Goal: Feedback & Contribution: Contribute content

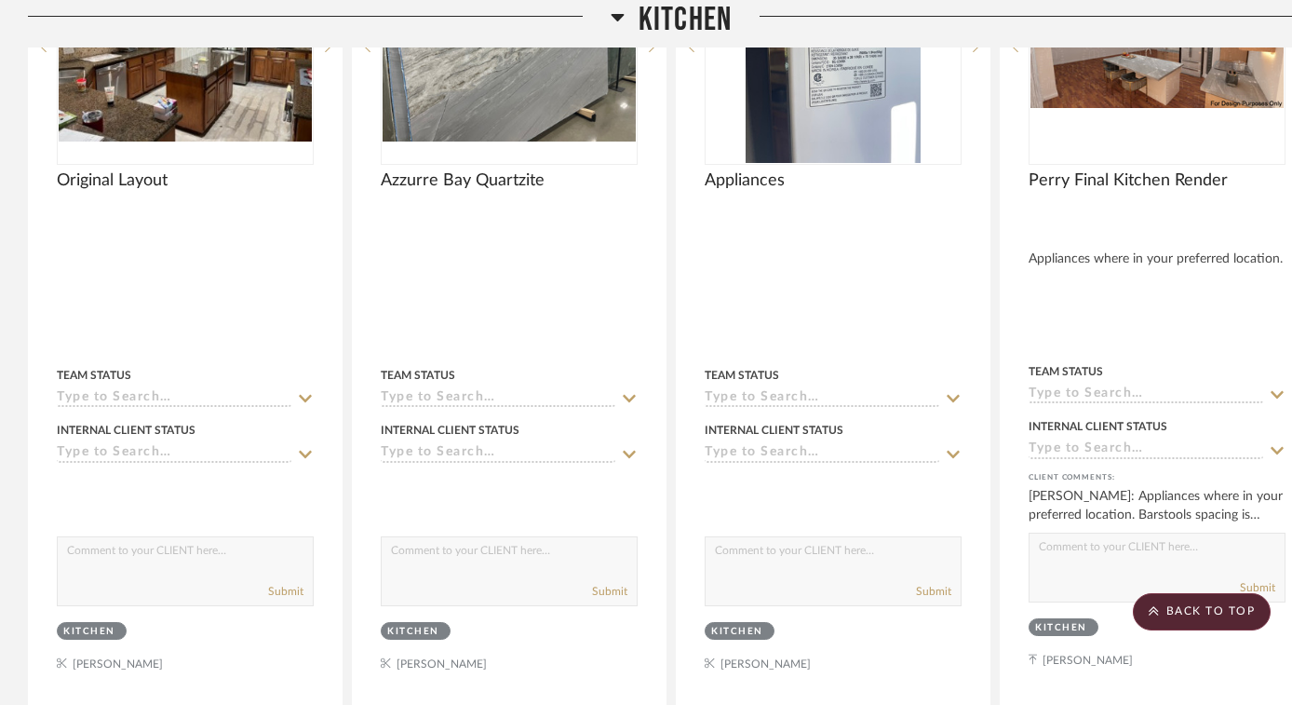
scroll to position [3830, 0]
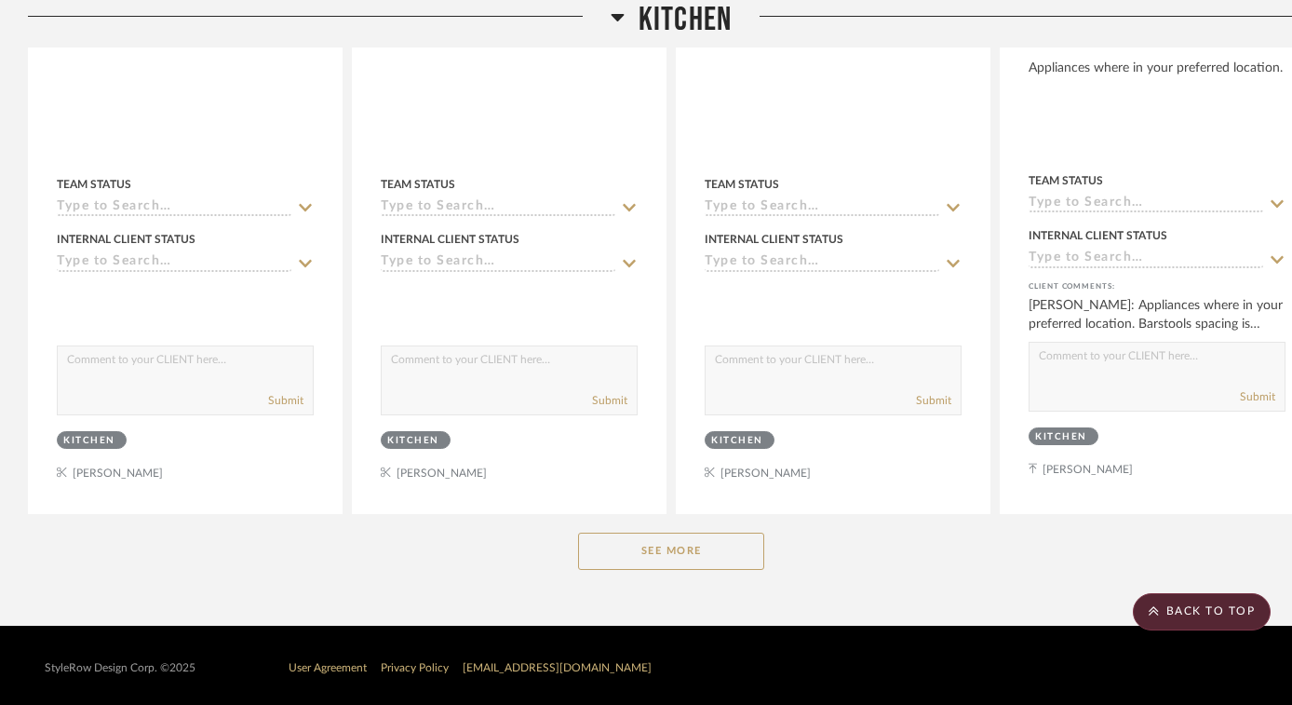
click at [669, 553] on button "See More" at bounding box center [671, 551] width 186 height 37
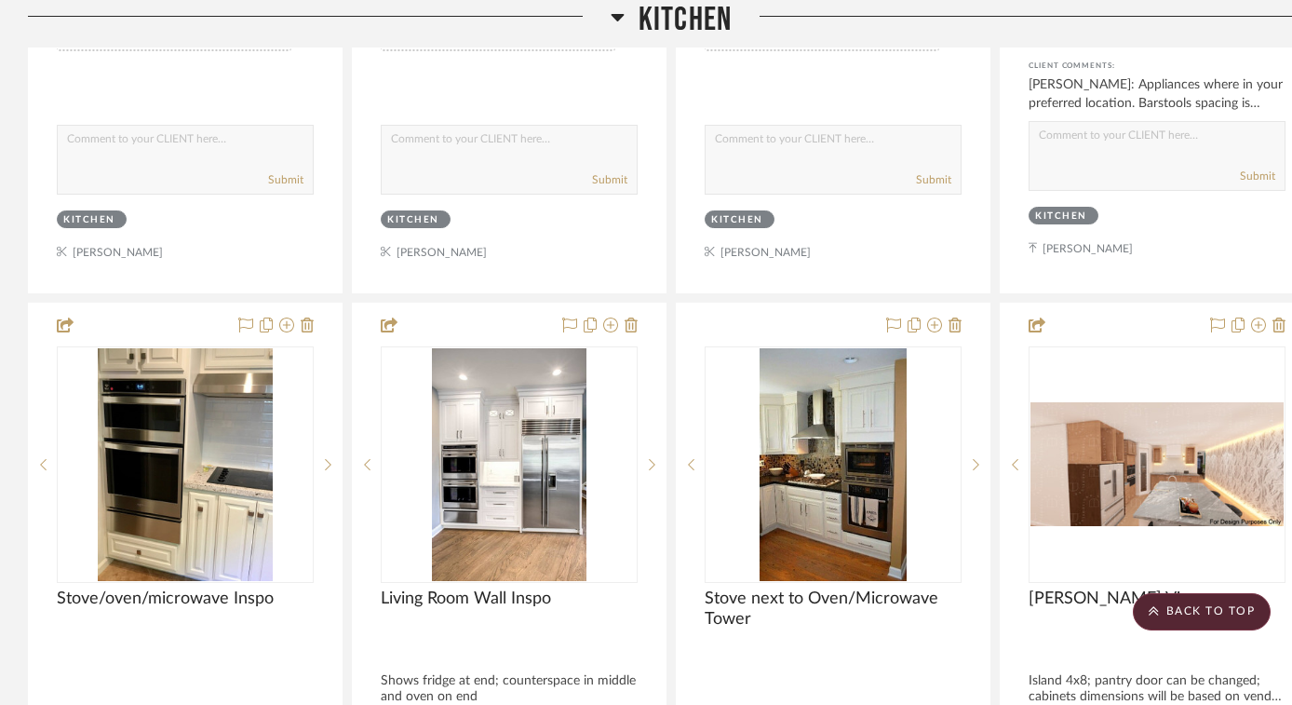
scroll to position [4053, 0]
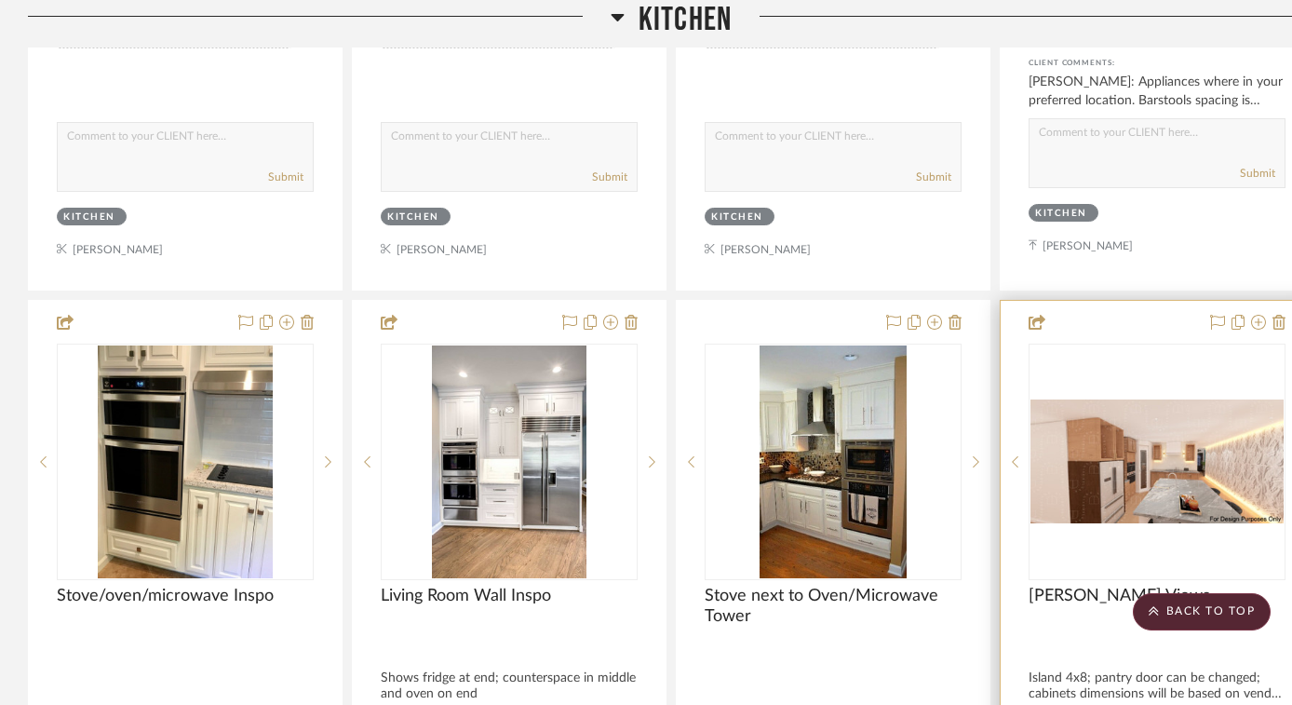
click at [1138, 380] on div "0" at bounding box center [1157, 462] width 255 height 235
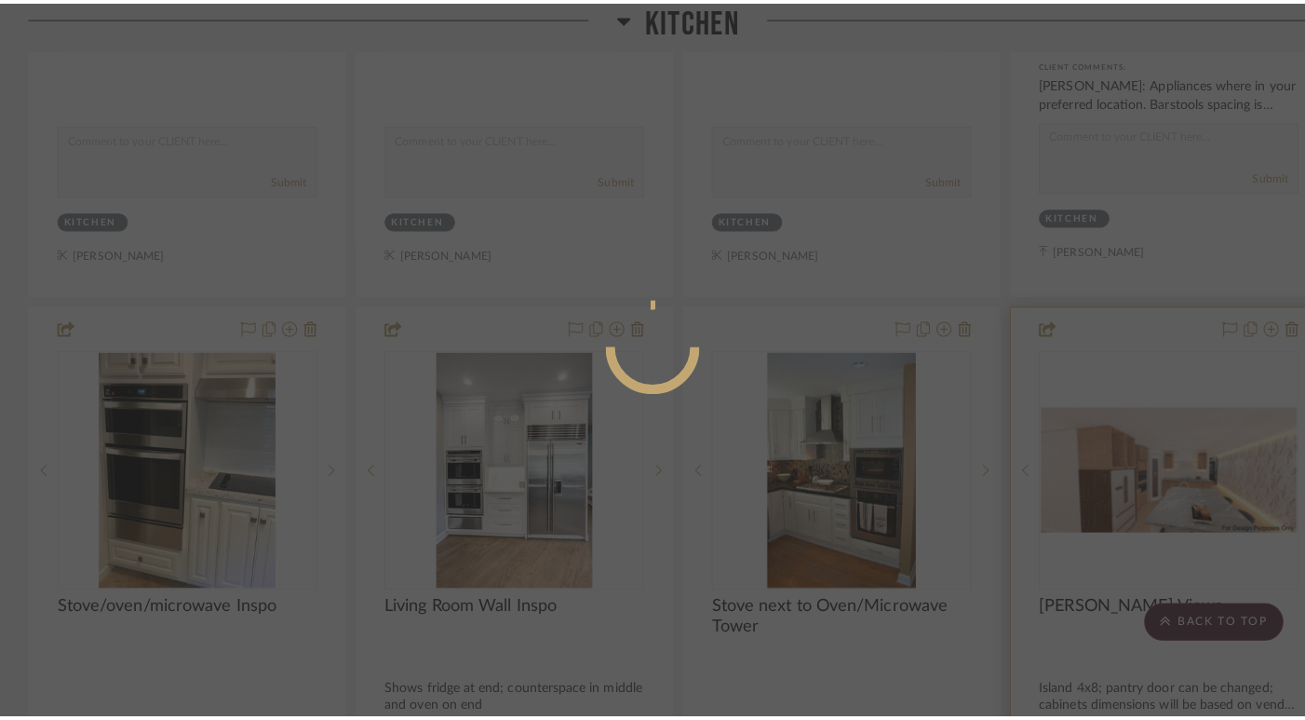
scroll to position [0, 0]
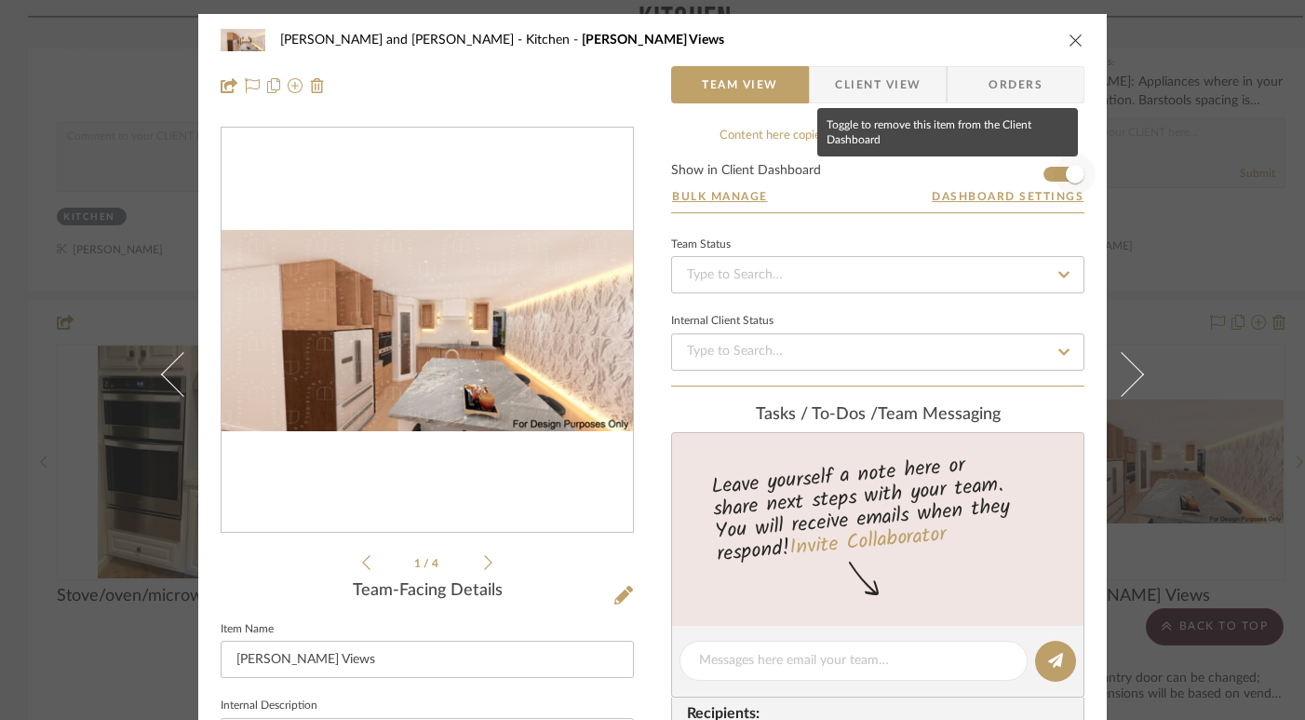
click at [1066, 173] on span "button" at bounding box center [1075, 174] width 19 height 19
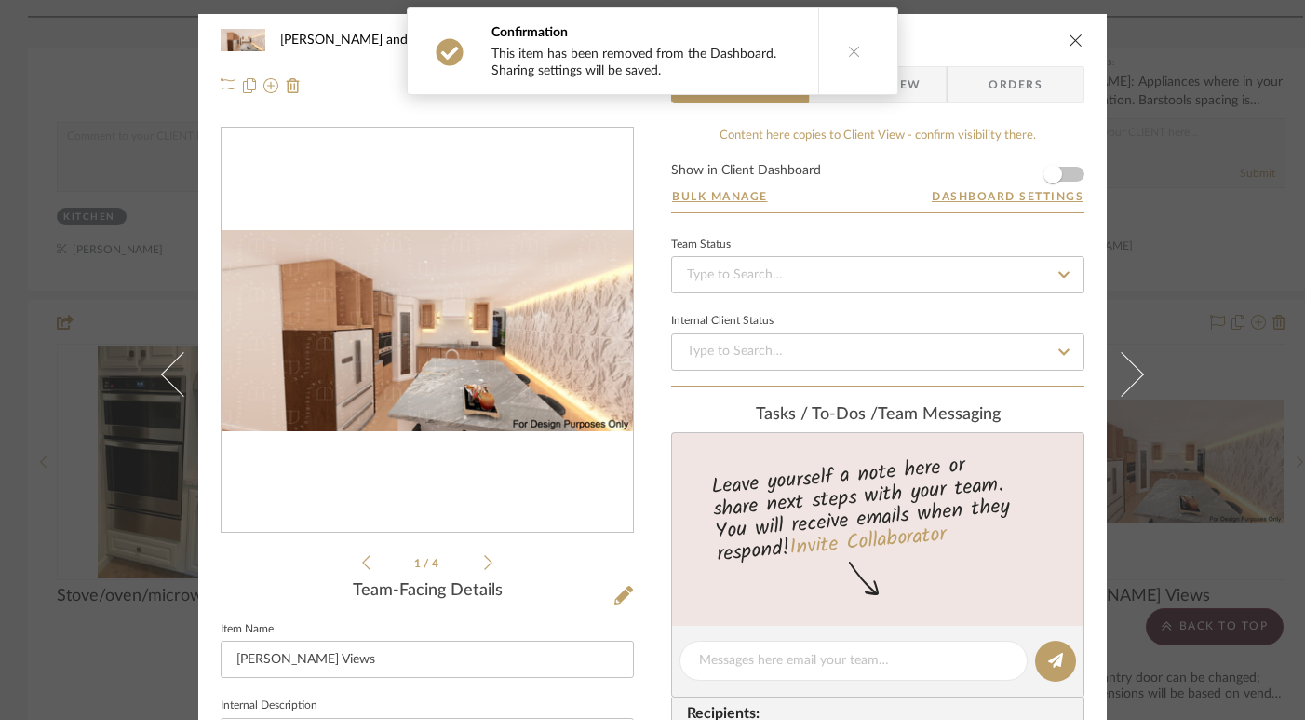
click at [848, 51] on icon at bounding box center [854, 51] width 13 height 13
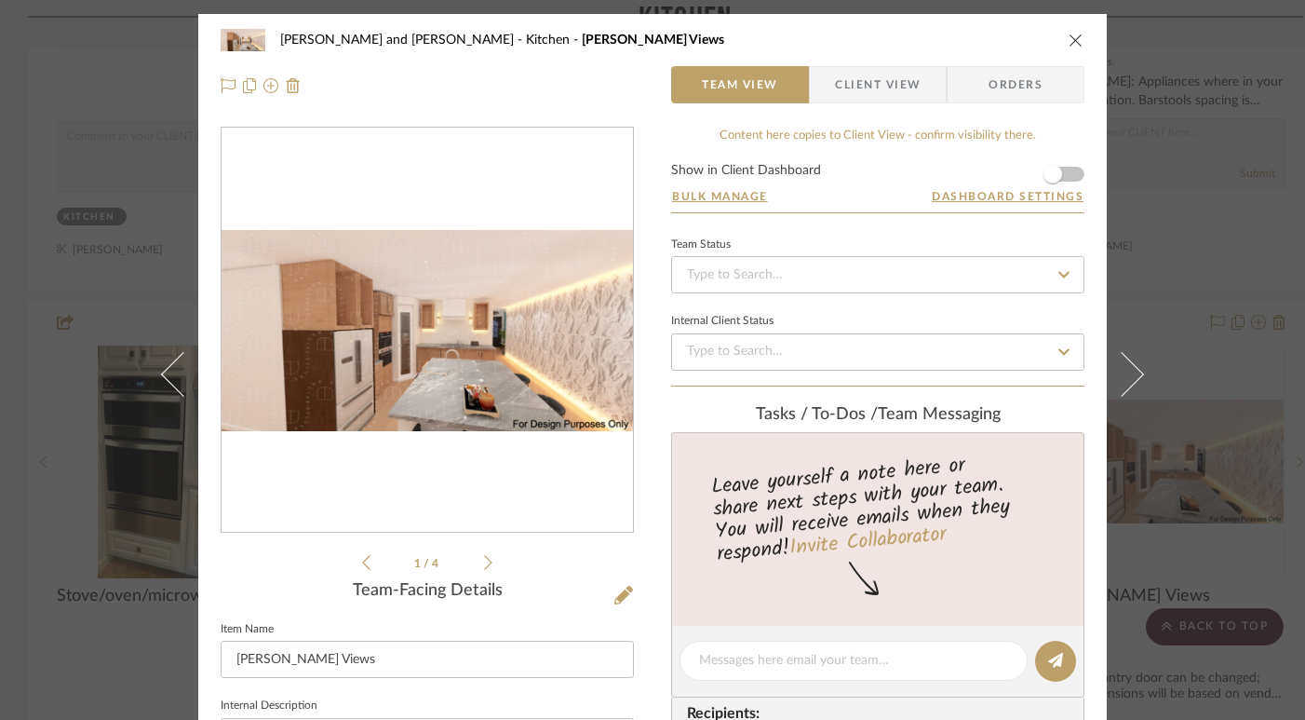
click at [1069, 39] on icon "close" at bounding box center [1076, 40] width 15 height 15
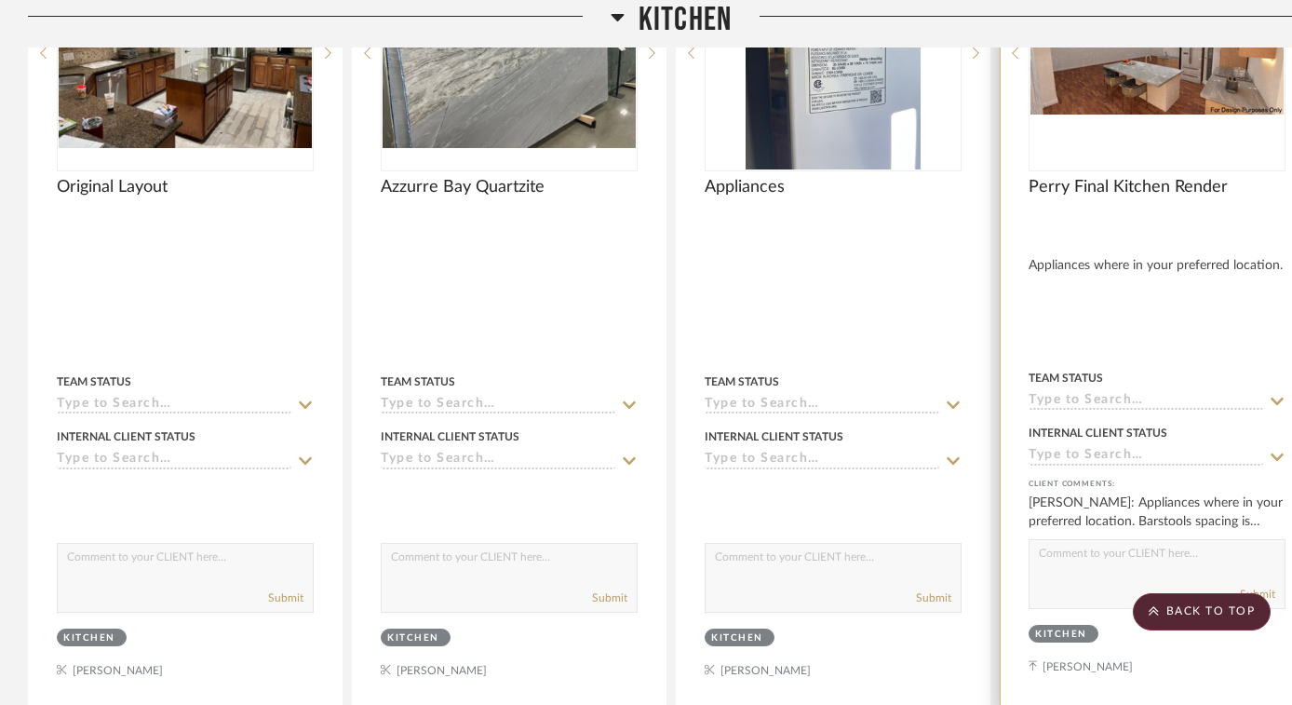
scroll to position [3673, 0]
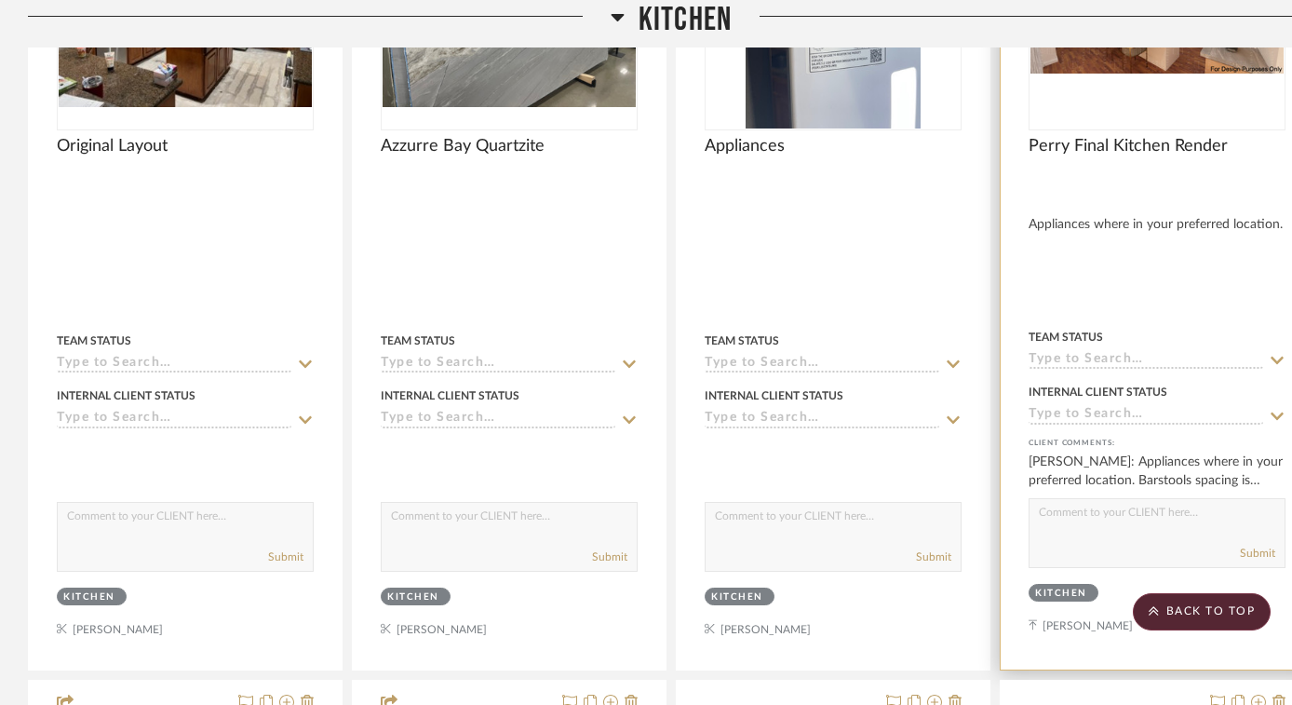
click at [1143, 523] on textarea at bounding box center [1157, 516] width 255 height 35
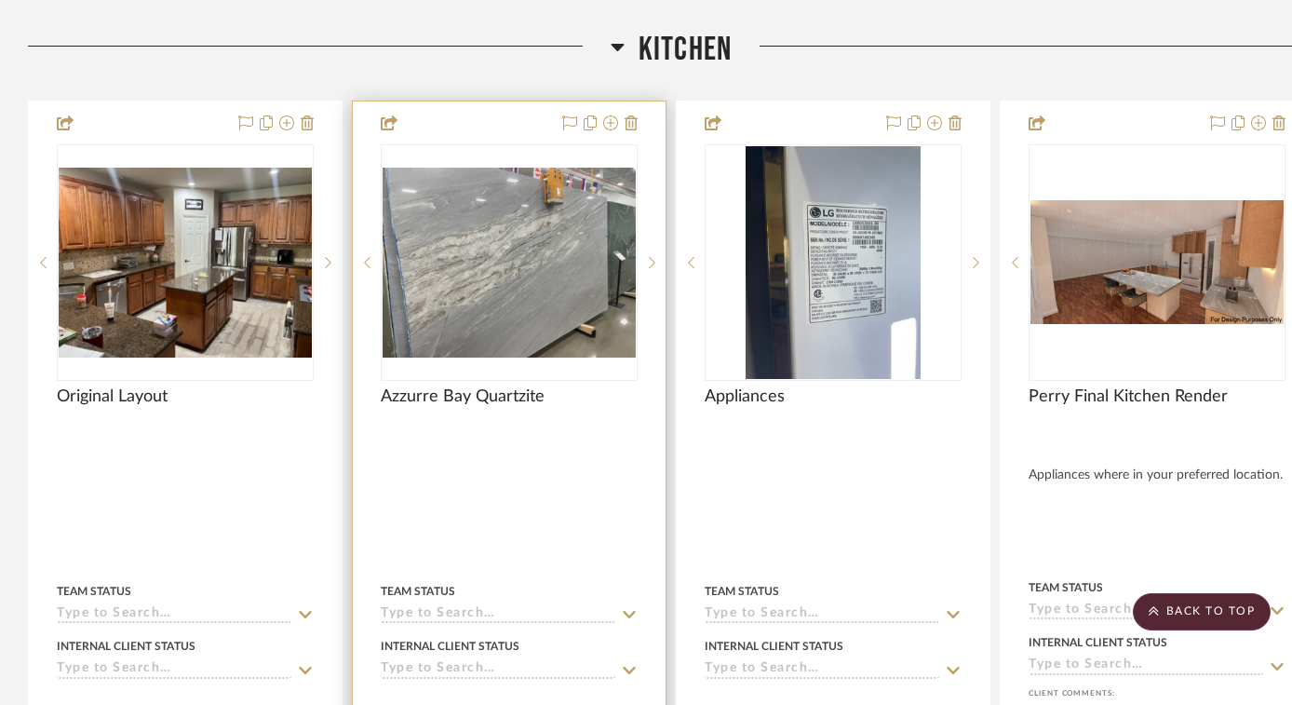
scroll to position [3414, 0]
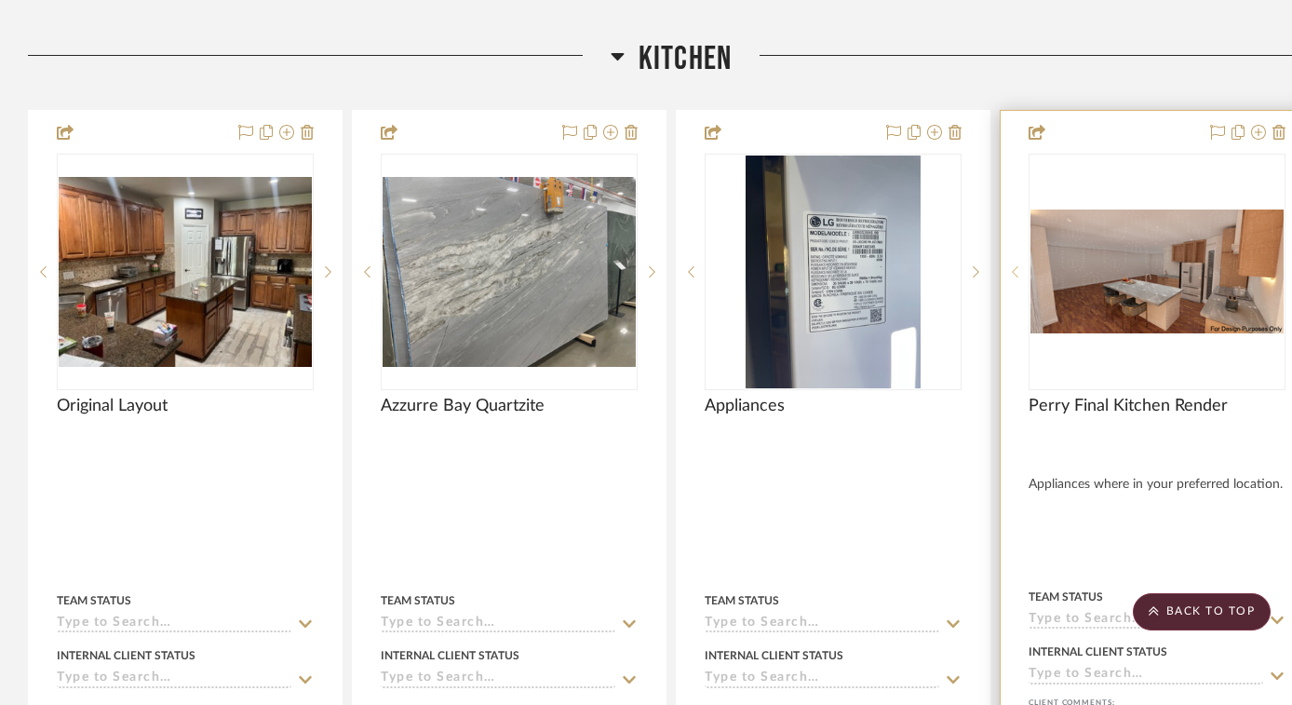
click at [1017, 265] on icon at bounding box center [1015, 271] width 7 height 13
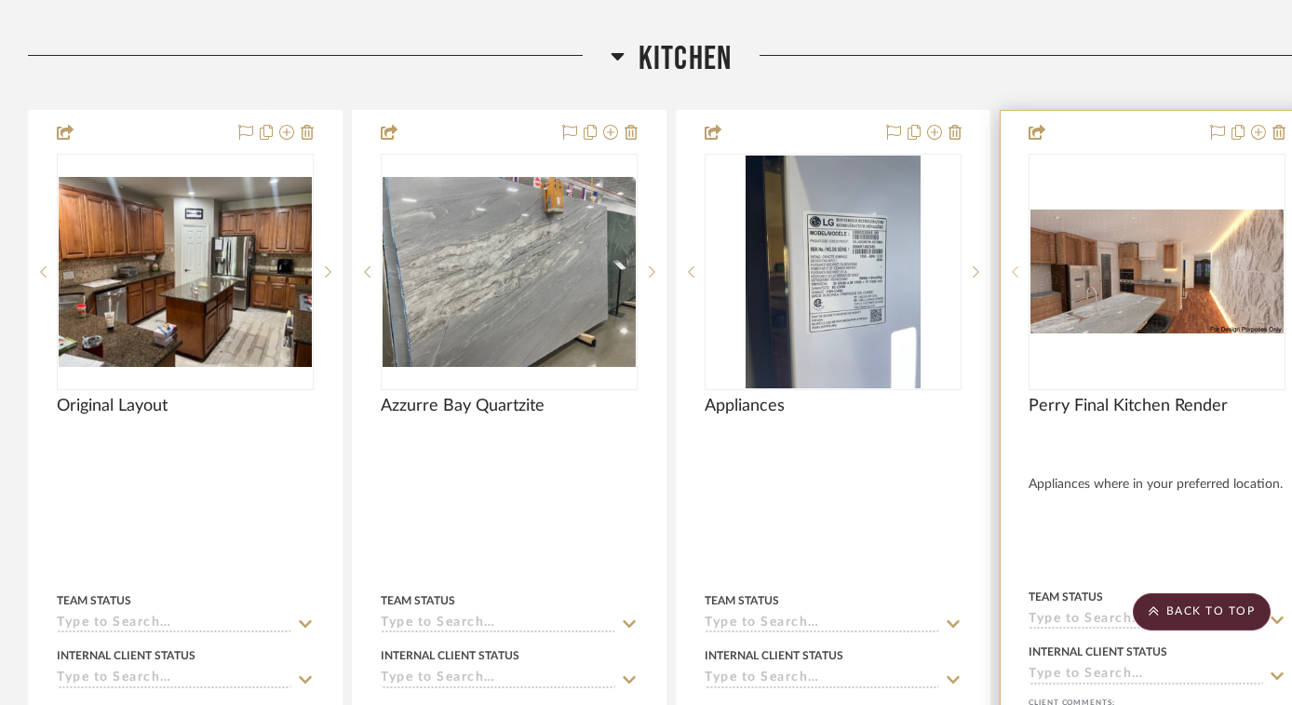
click at [1017, 265] on icon at bounding box center [1015, 271] width 7 height 13
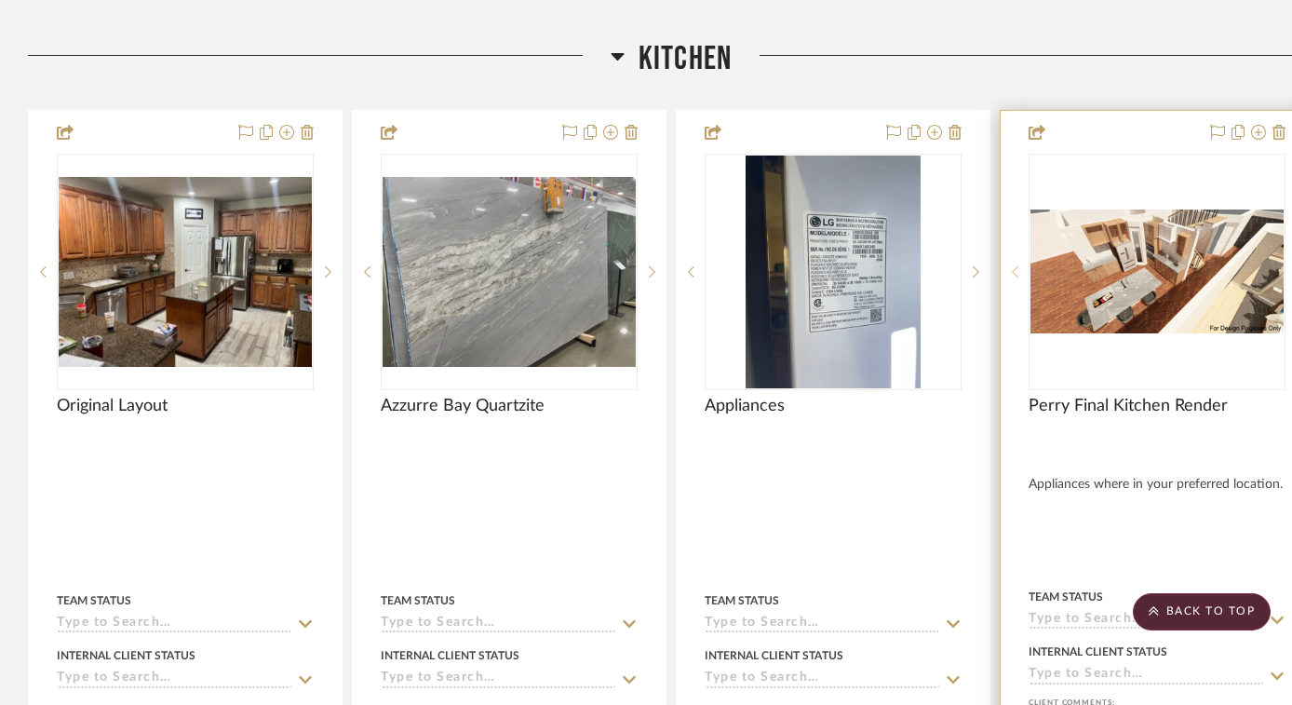
click at [1017, 266] on icon at bounding box center [1015, 271] width 7 height 13
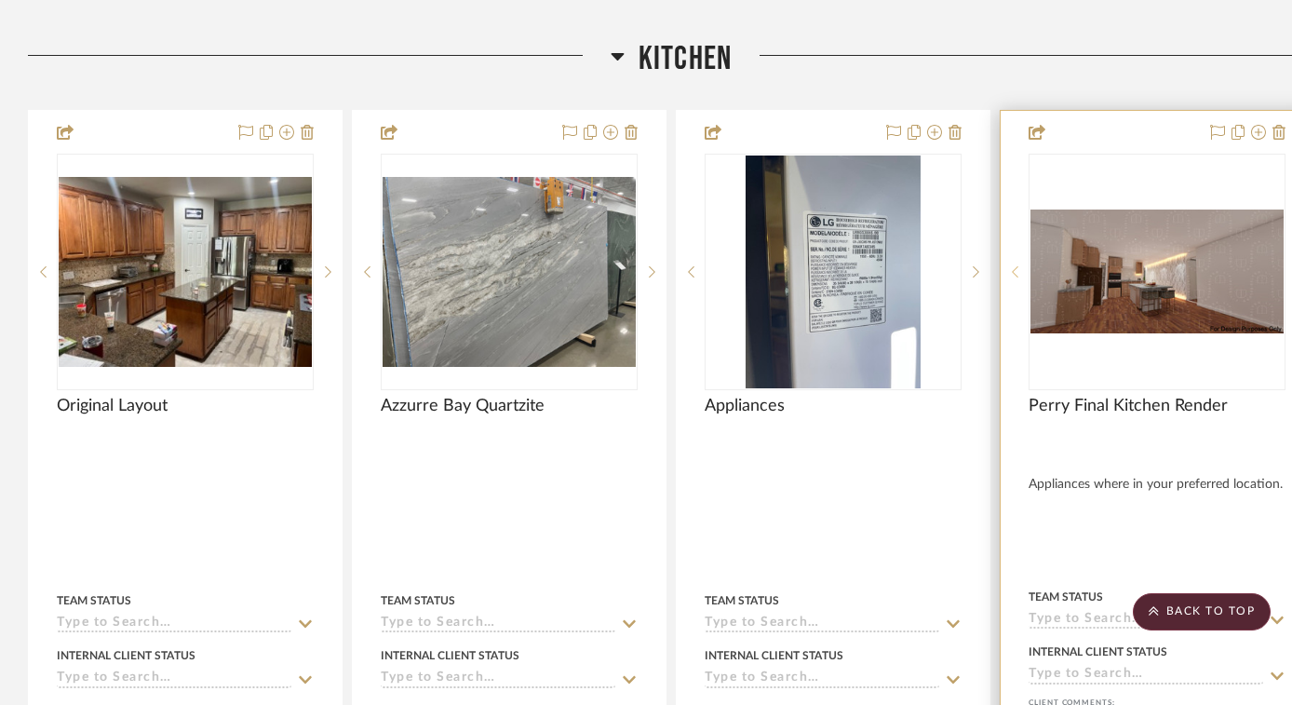
click at [1017, 266] on icon at bounding box center [1015, 271] width 7 height 13
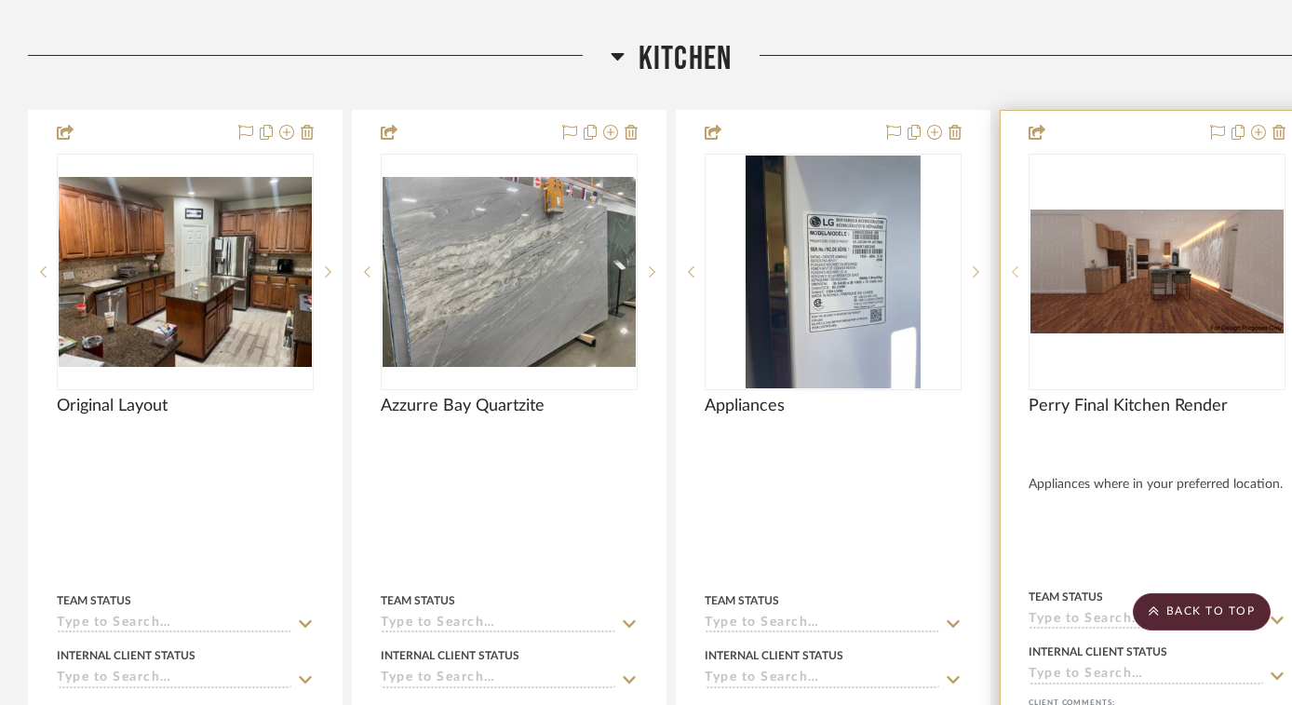
click at [1017, 266] on icon at bounding box center [1015, 271] width 7 height 13
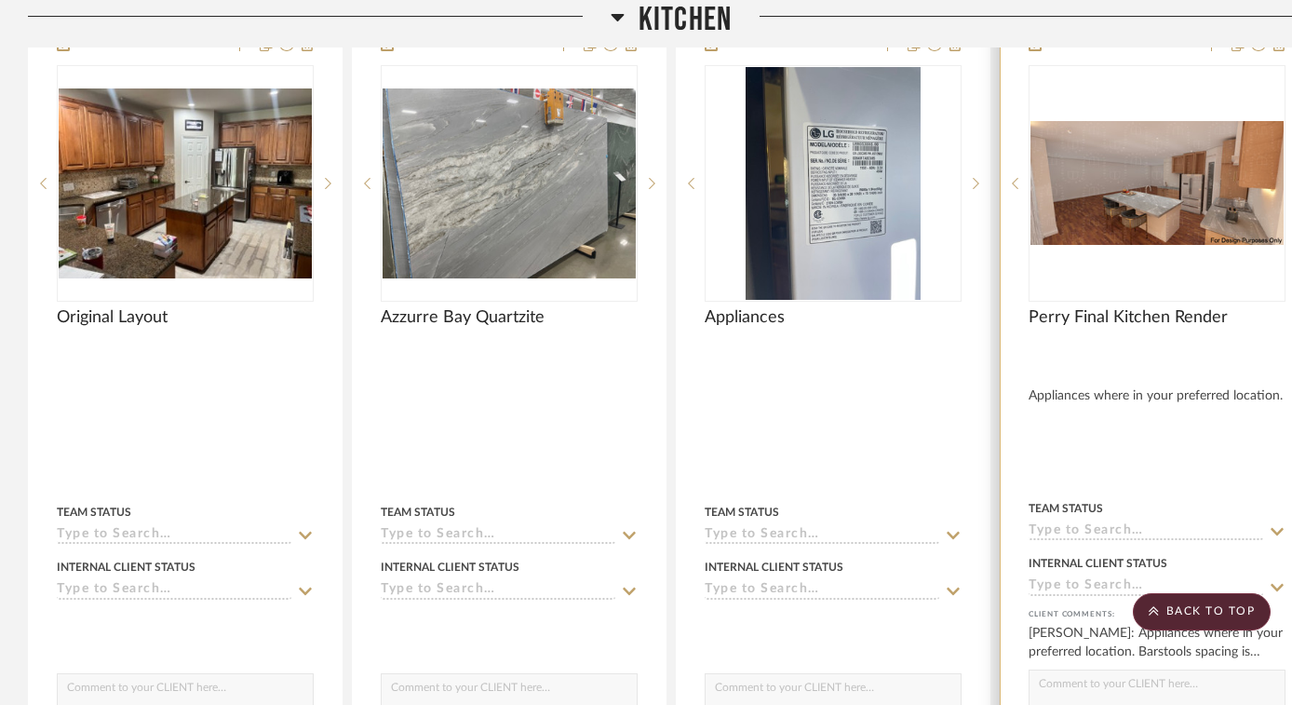
scroll to position [3507, 0]
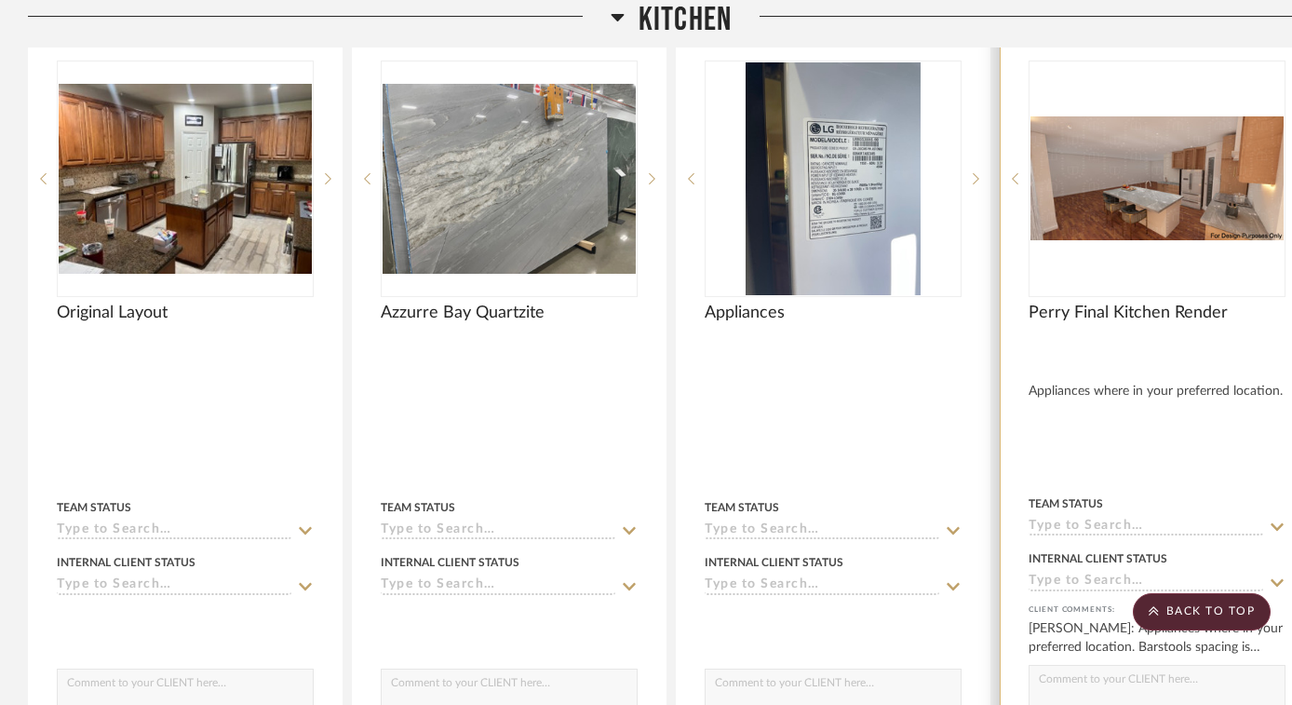
click at [1157, 185] on img "0" at bounding box center [1157, 178] width 253 height 124
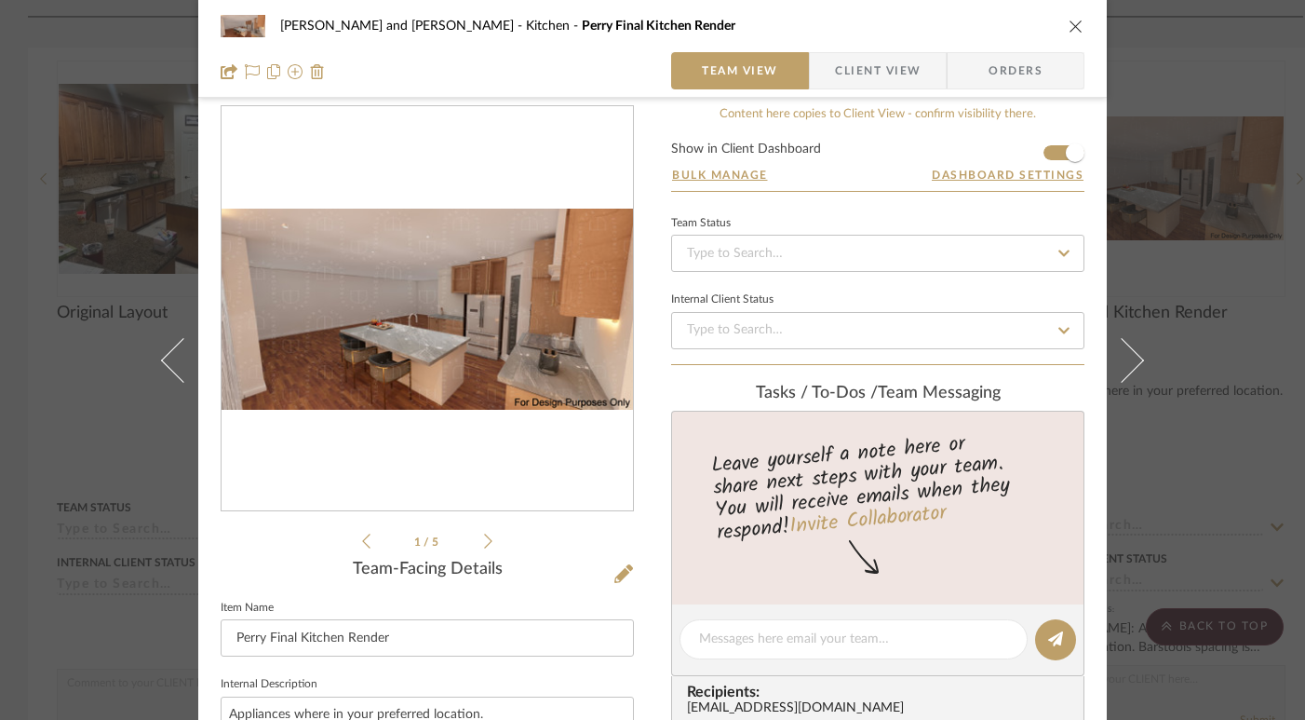
scroll to position [0, 0]
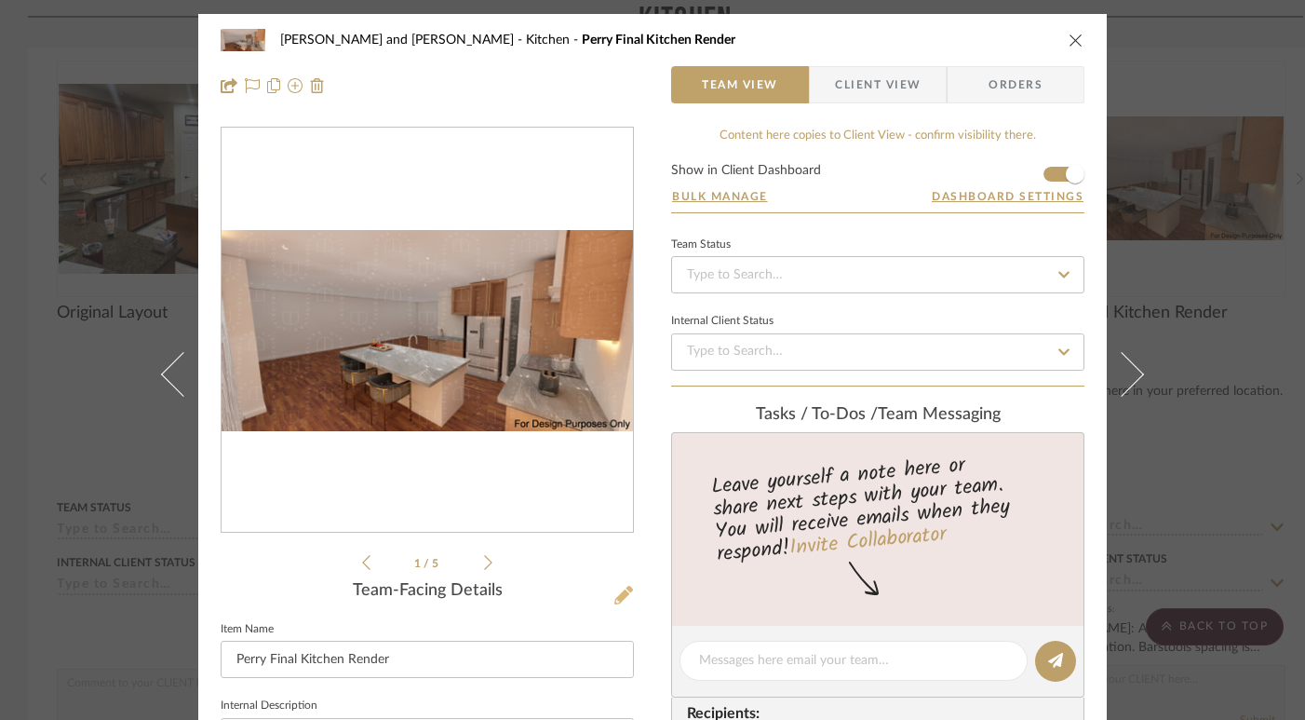
click at [621, 590] on icon at bounding box center [624, 595] width 19 height 19
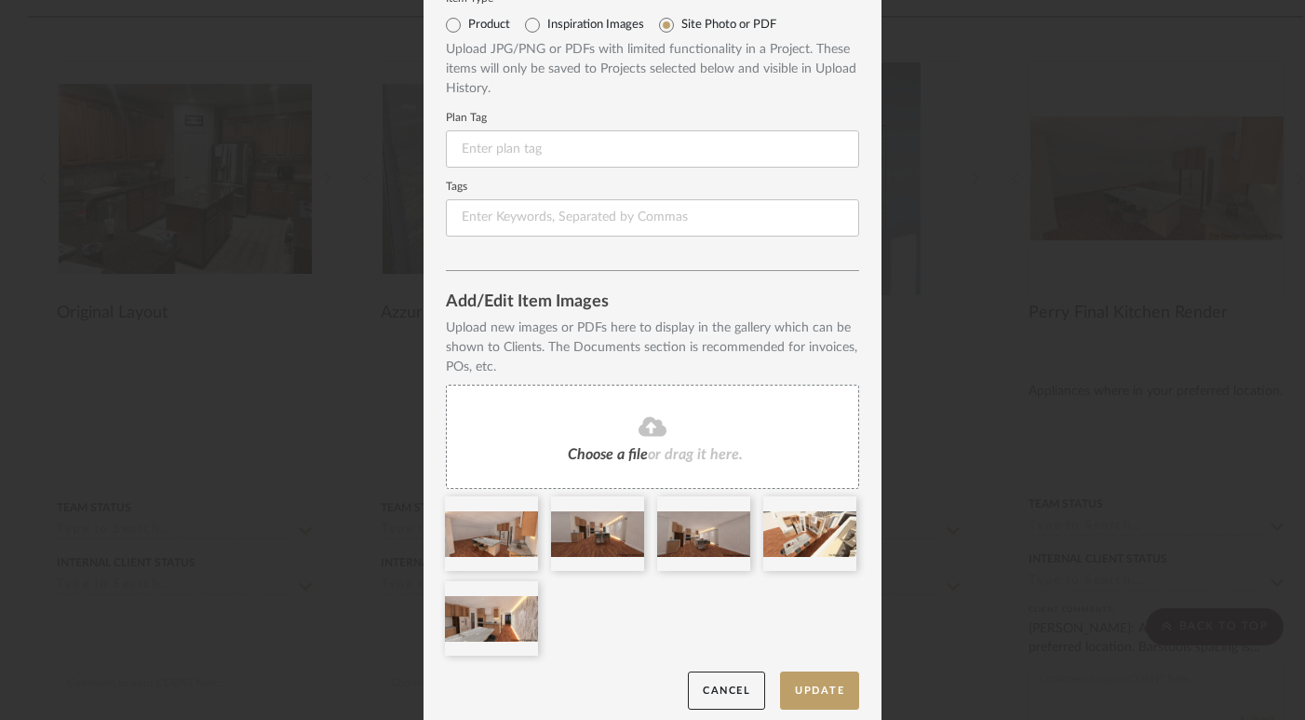
scroll to position [85, 0]
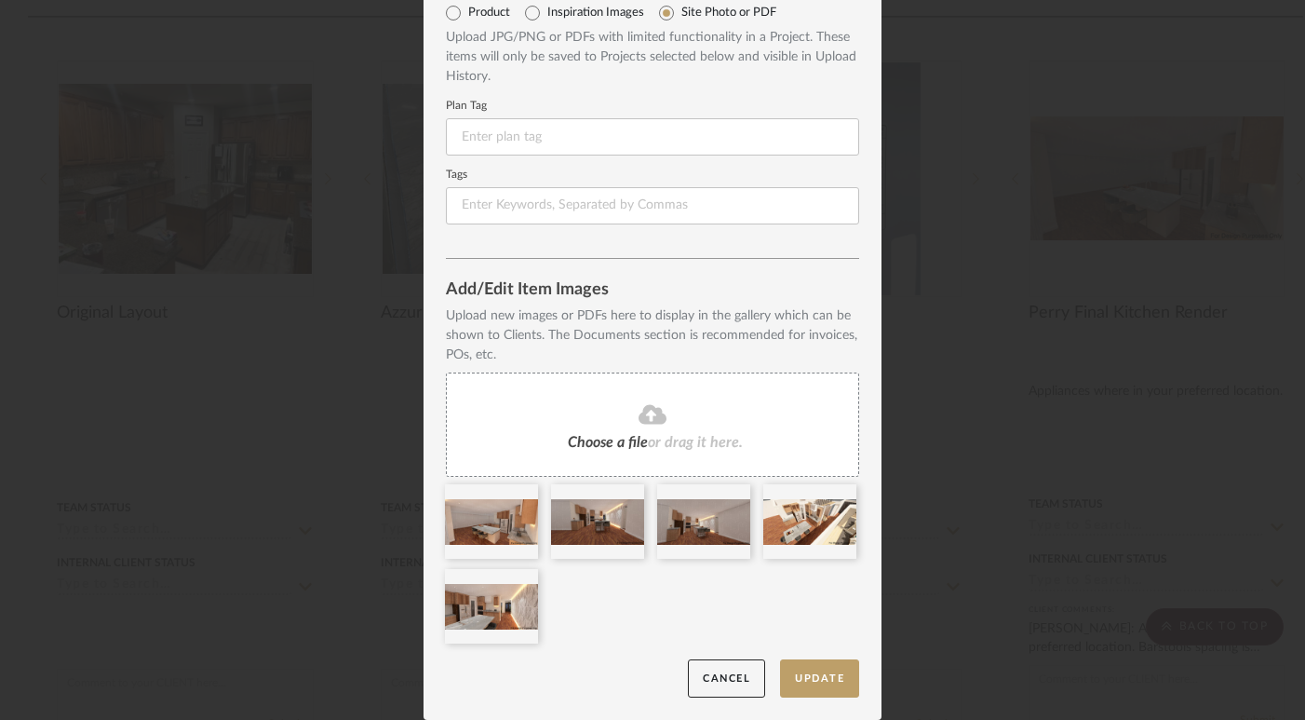
click at [642, 417] on icon at bounding box center [653, 415] width 28 height 20
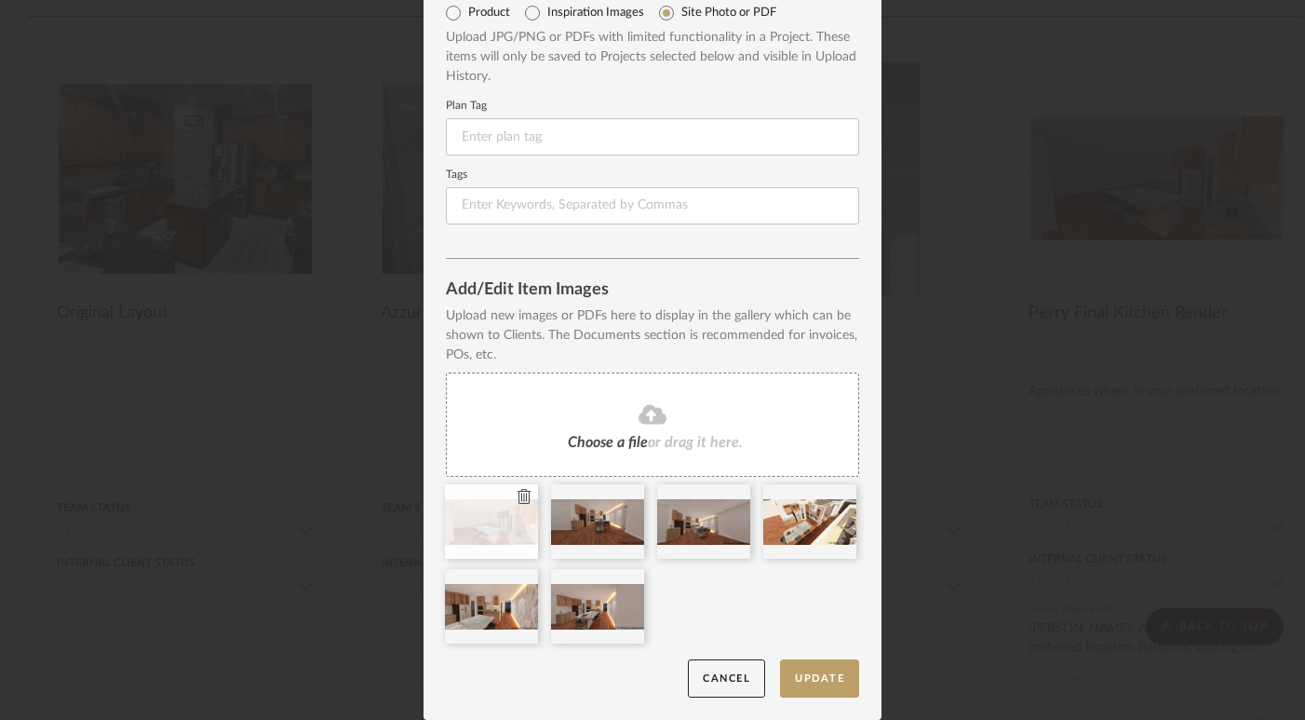
click at [477, 528] on div at bounding box center [491, 521] width 93 height 74
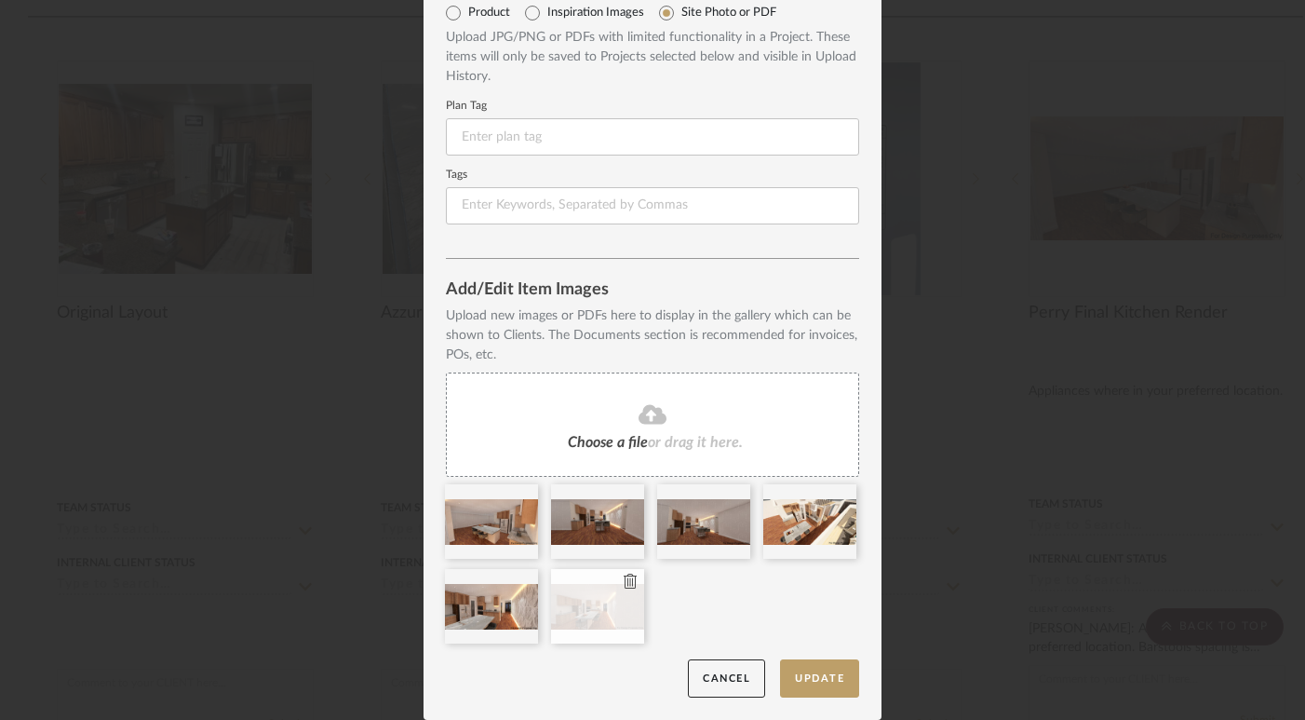
click at [624, 581] on icon at bounding box center [630, 581] width 13 height 15
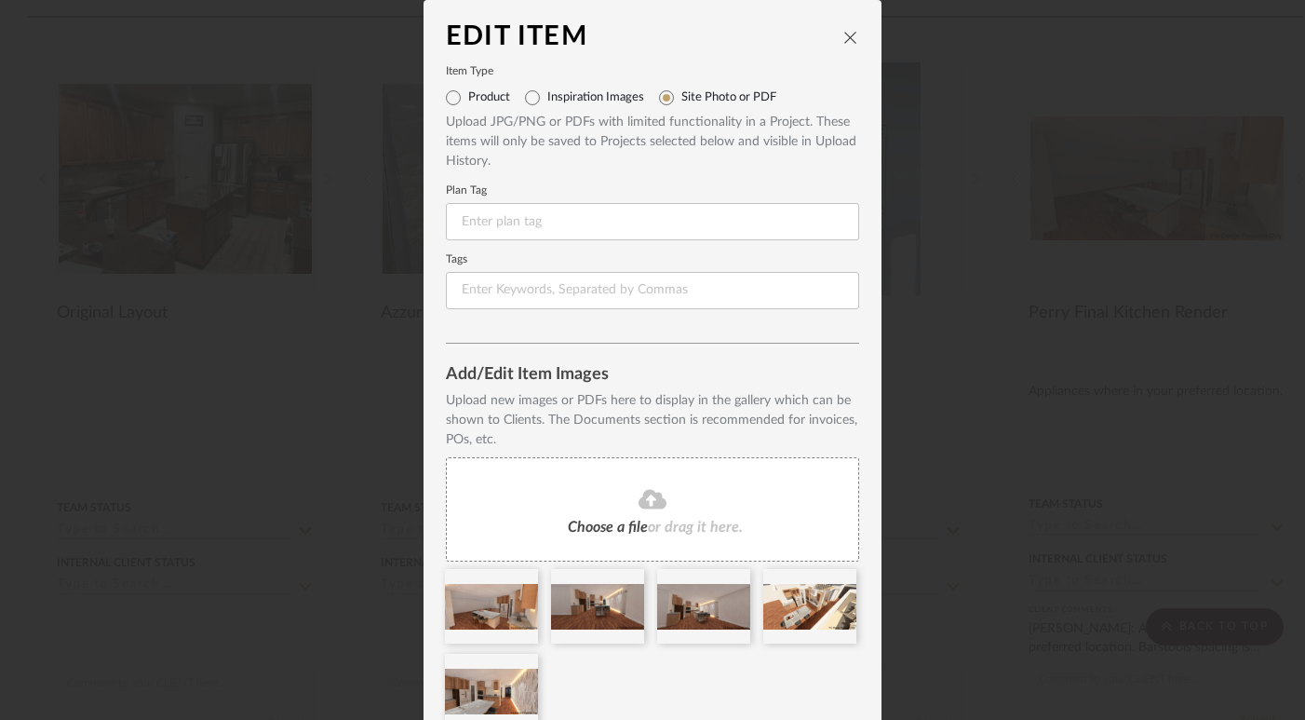
click at [844, 34] on icon "close" at bounding box center [851, 37] width 15 height 15
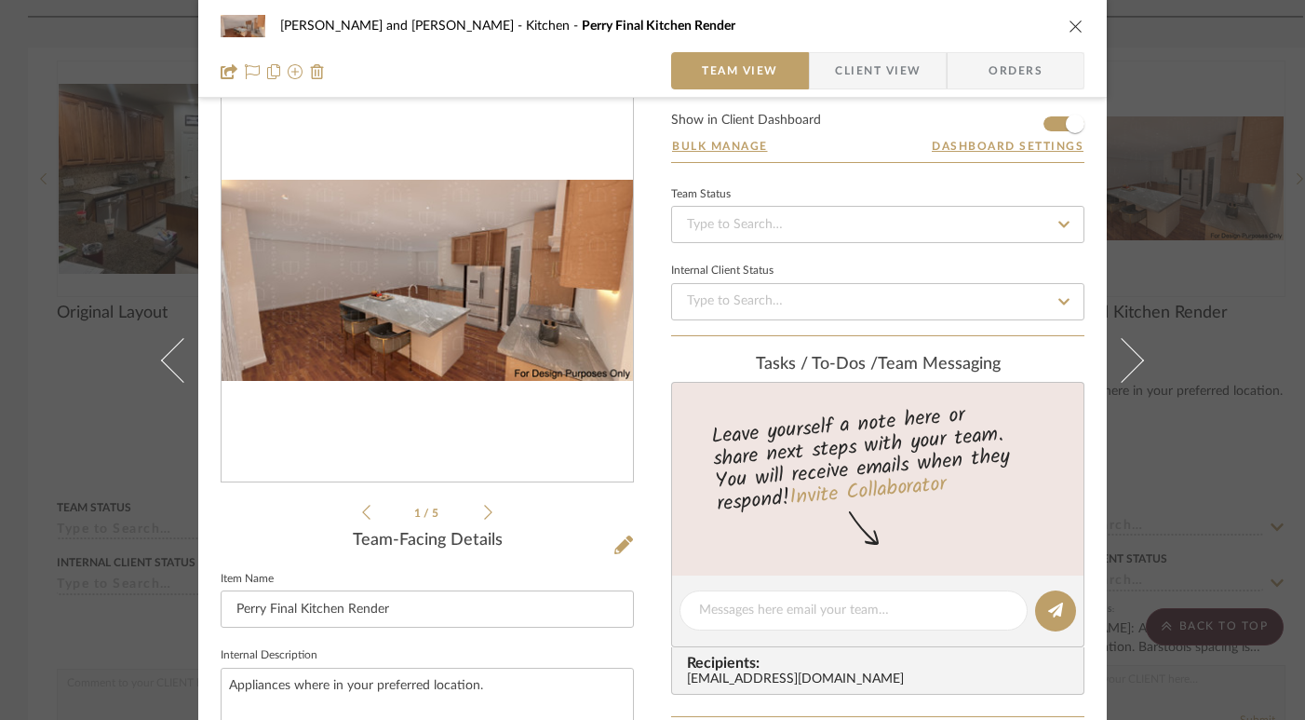
scroll to position [60, 0]
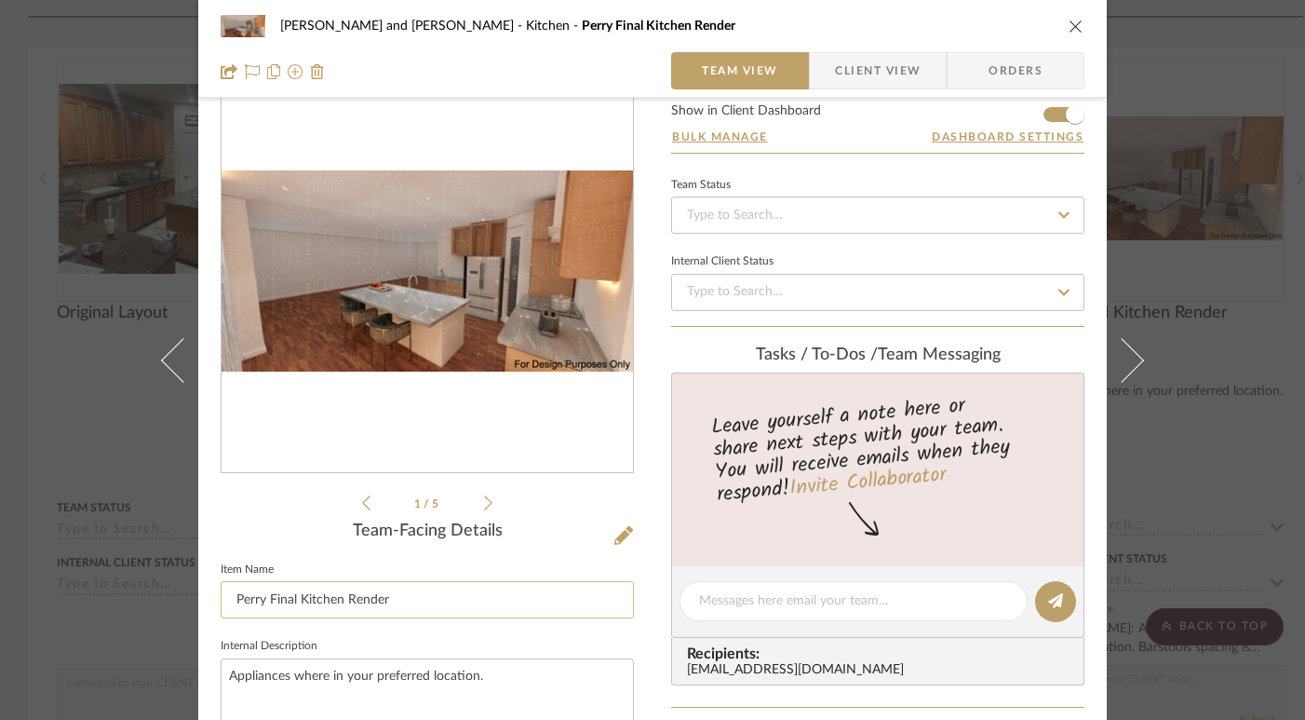
click at [260, 602] on input "Perry Final Kitchen Render" at bounding box center [427, 599] width 413 height 37
click at [291, 599] on input "Perry Final Kitchen Render" at bounding box center [427, 599] width 413 height 37
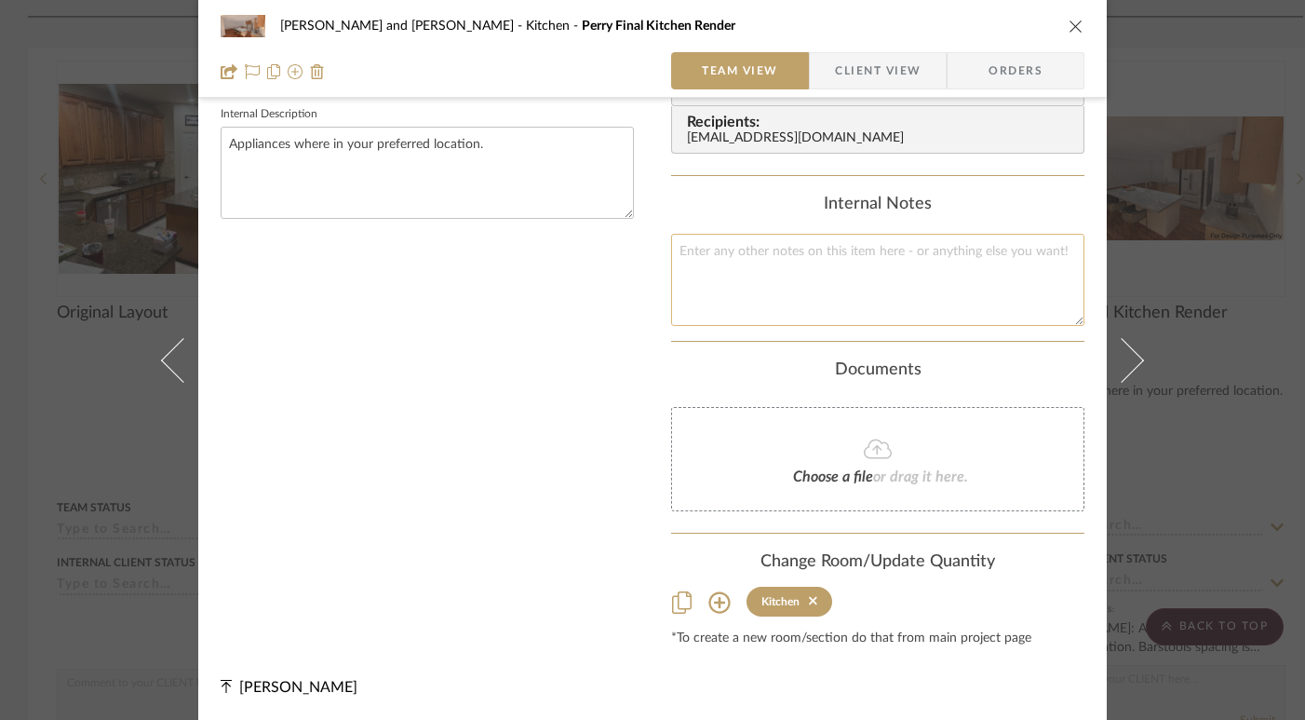
scroll to position [0, 0]
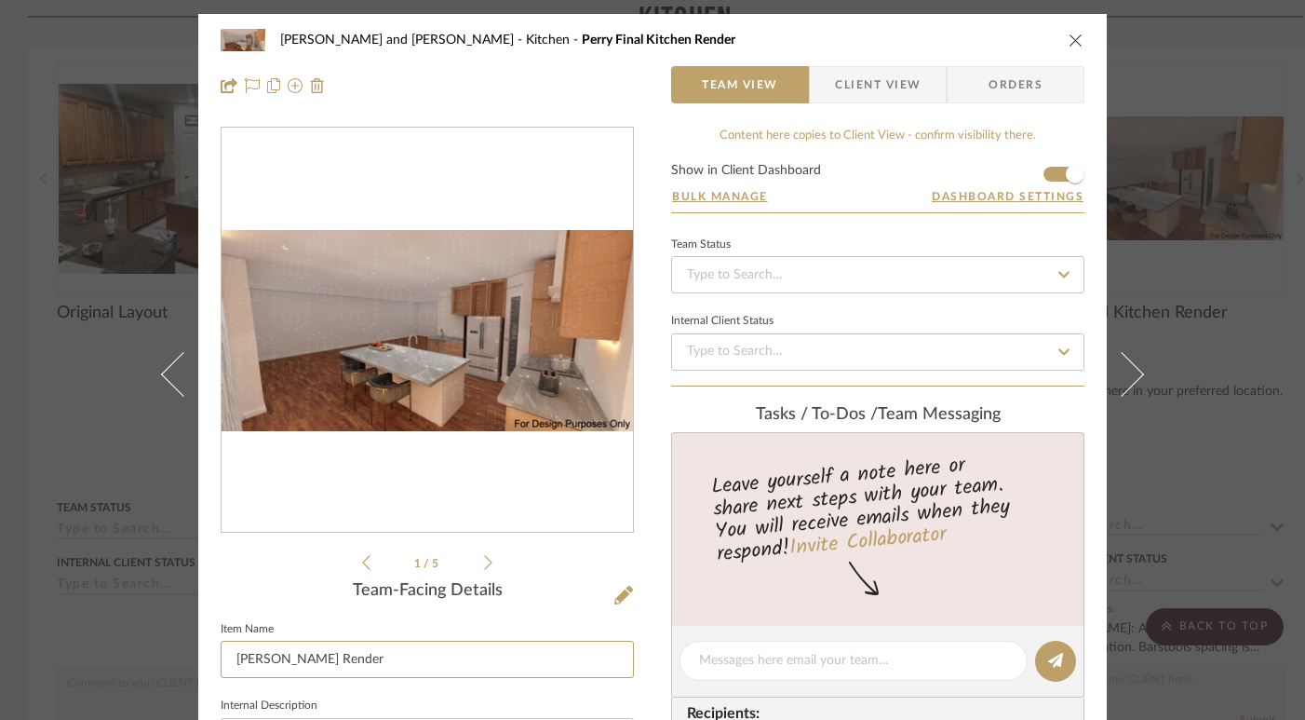
type input "[PERSON_NAME] Render"
click at [1080, 37] on div "[PERSON_NAME] and [PERSON_NAME] [PERSON_NAME] [PERSON_NAME] Final Kitchen Rende…" at bounding box center [652, 63] width 909 height 98
click at [1056, 36] on div "[PERSON_NAME] and [PERSON_NAME] [PERSON_NAME] [PERSON_NAME] Render" at bounding box center [653, 39] width 864 height 37
click at [1069, 40] on icon "close" at bounding box center [1076, 40] width 15 height 15
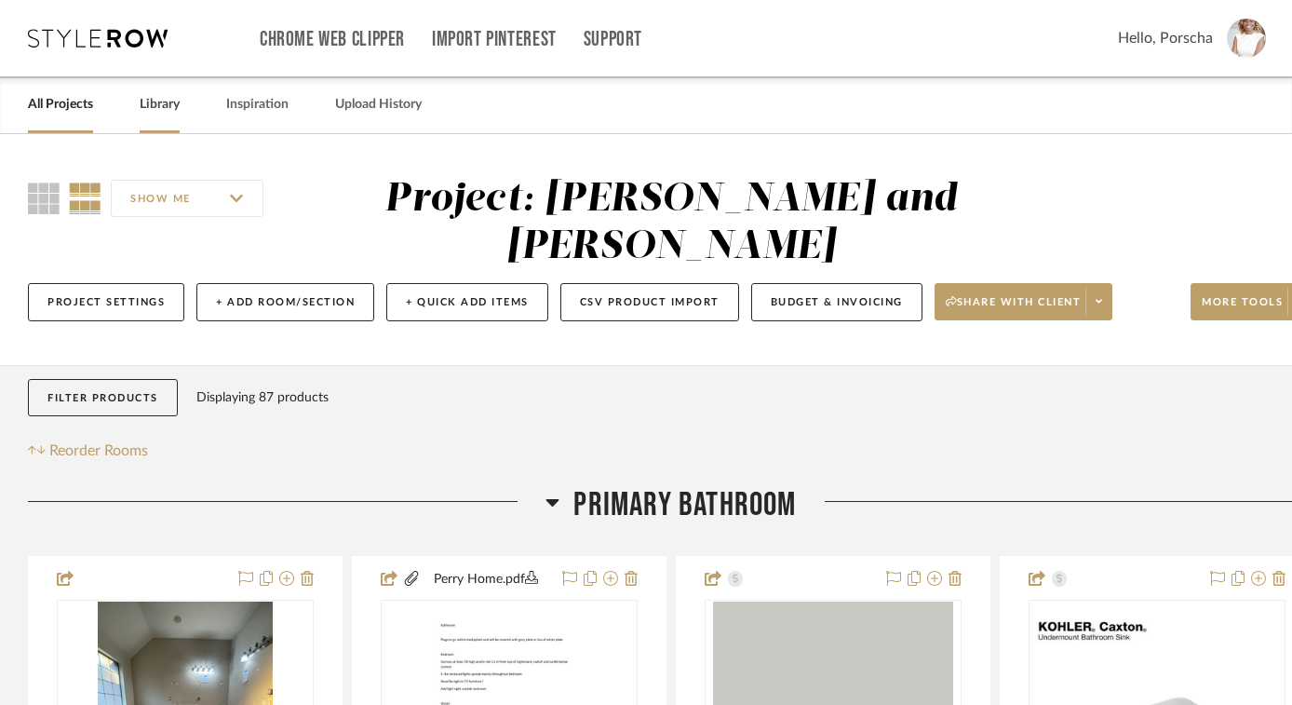
click at [159, 86] on div "Library" at bounding box center [160, 104] width 40 height 57
click at [162, 97] on link "Library" at bounding box center [160, 104] width 40 height 25
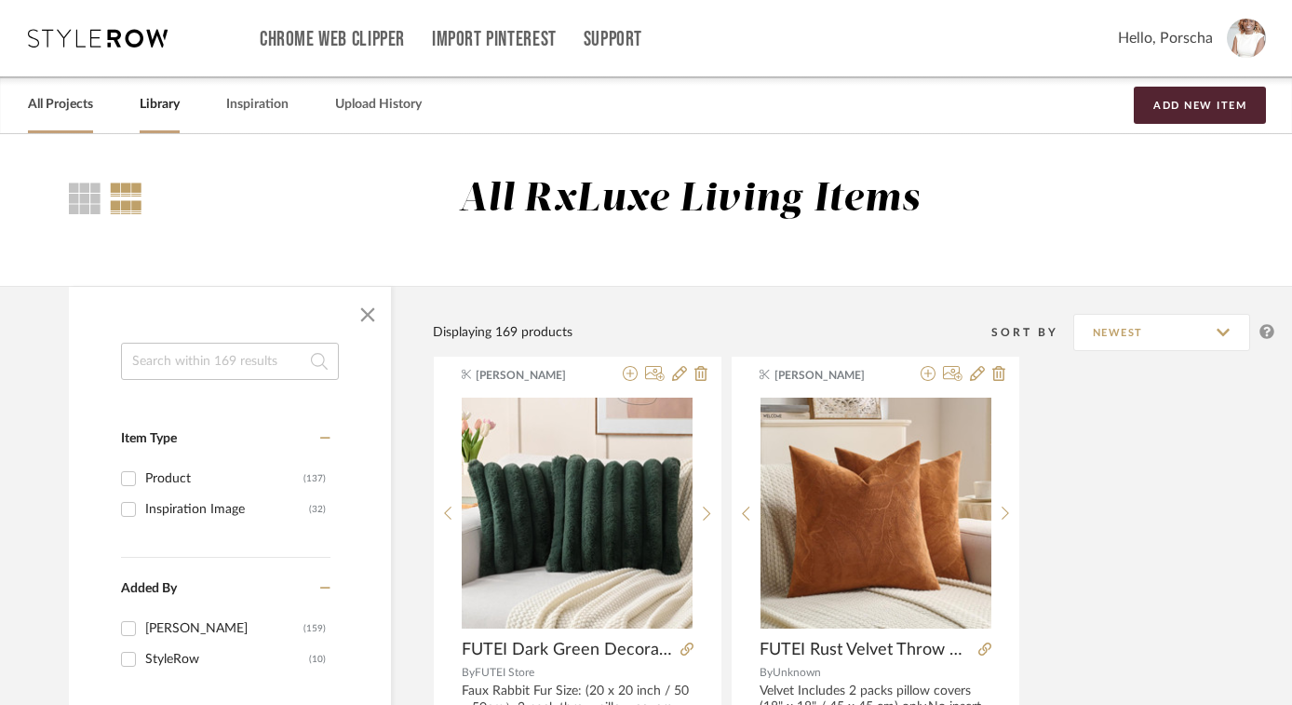
click at [82, 108] on link "All Projects" at bounding box center [60, 104] width 65 height 25
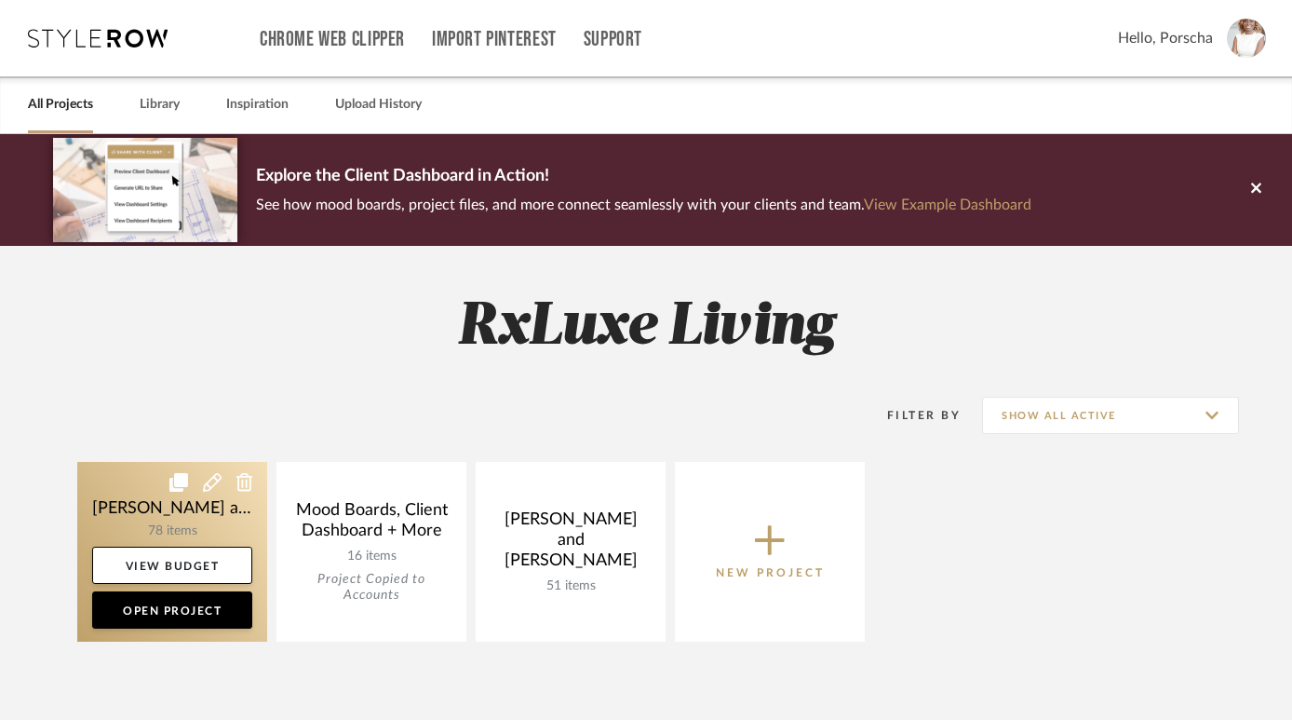
click at [215, 519] on link at bounding box center [172, 552] width 190 height 180
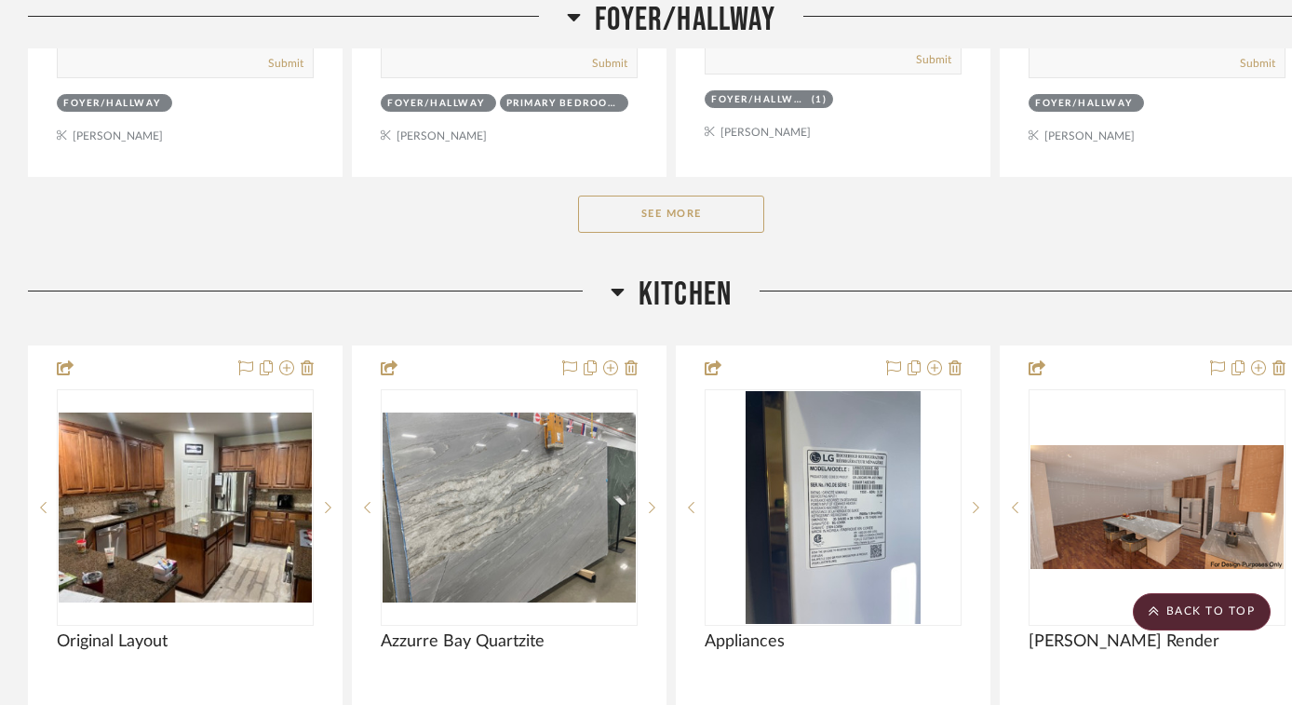
scroll to position [3201, 0]
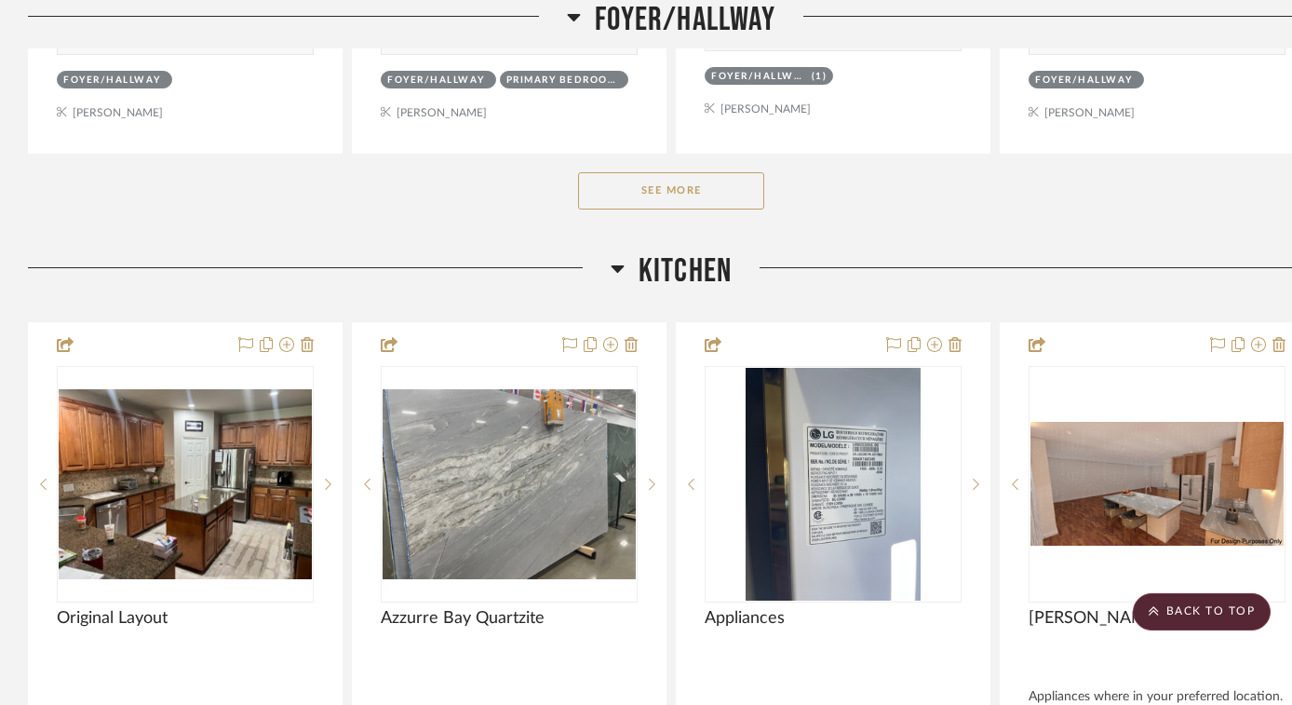
click at [657, 265] on span "Kitchen" at bounding box center [685, 271] width 93 height 40
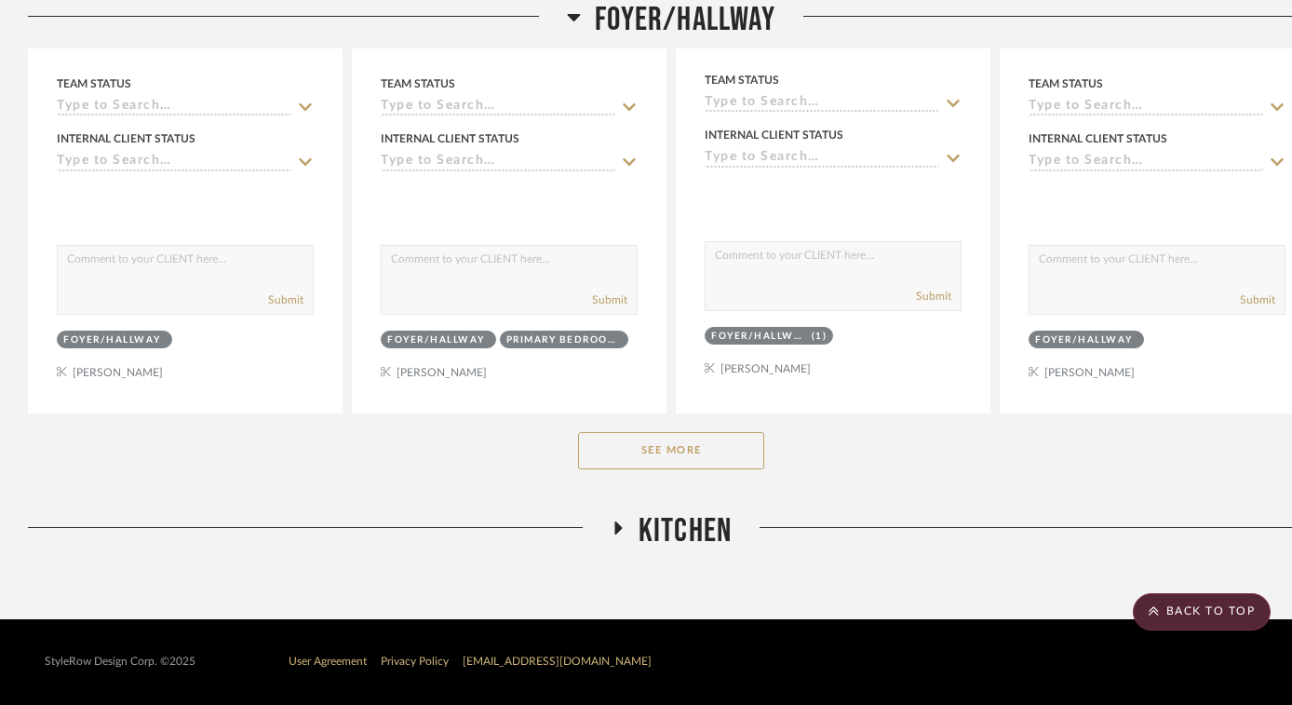
scroll to position [2937, 0]
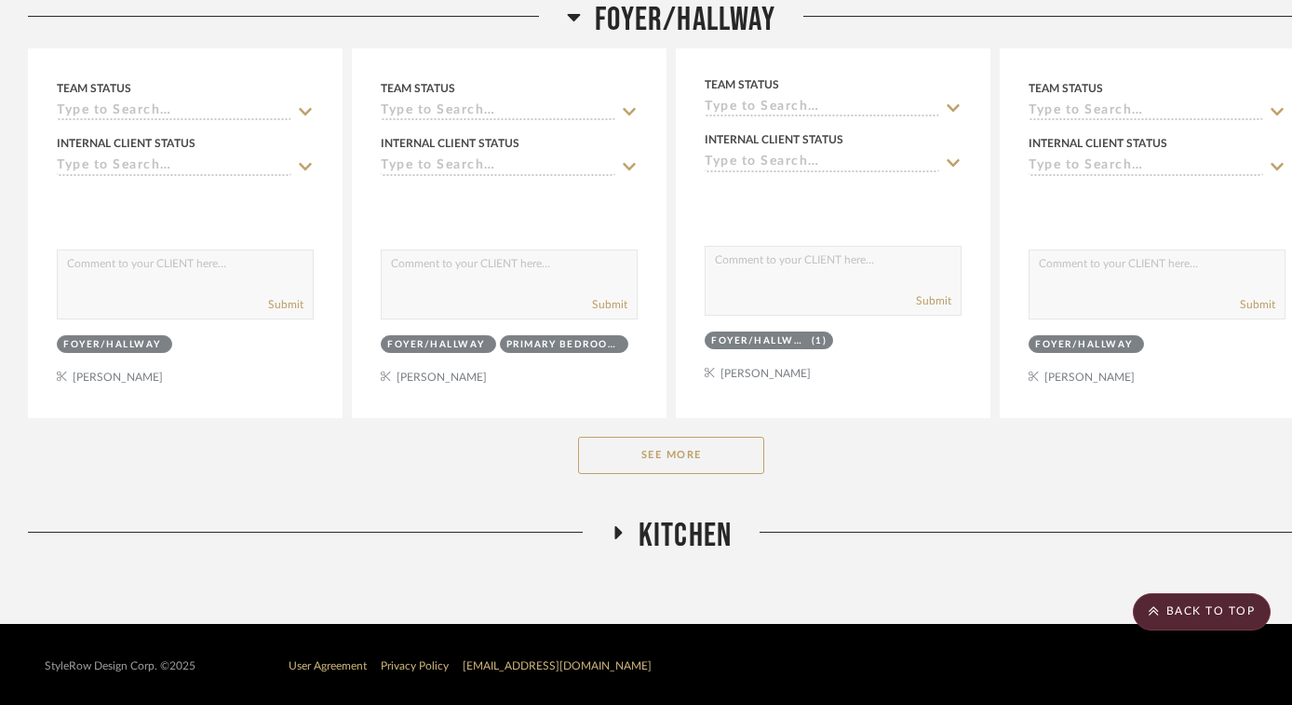
click at [616, 529] on icon at bounding box center [618, 532] width 7 height 13
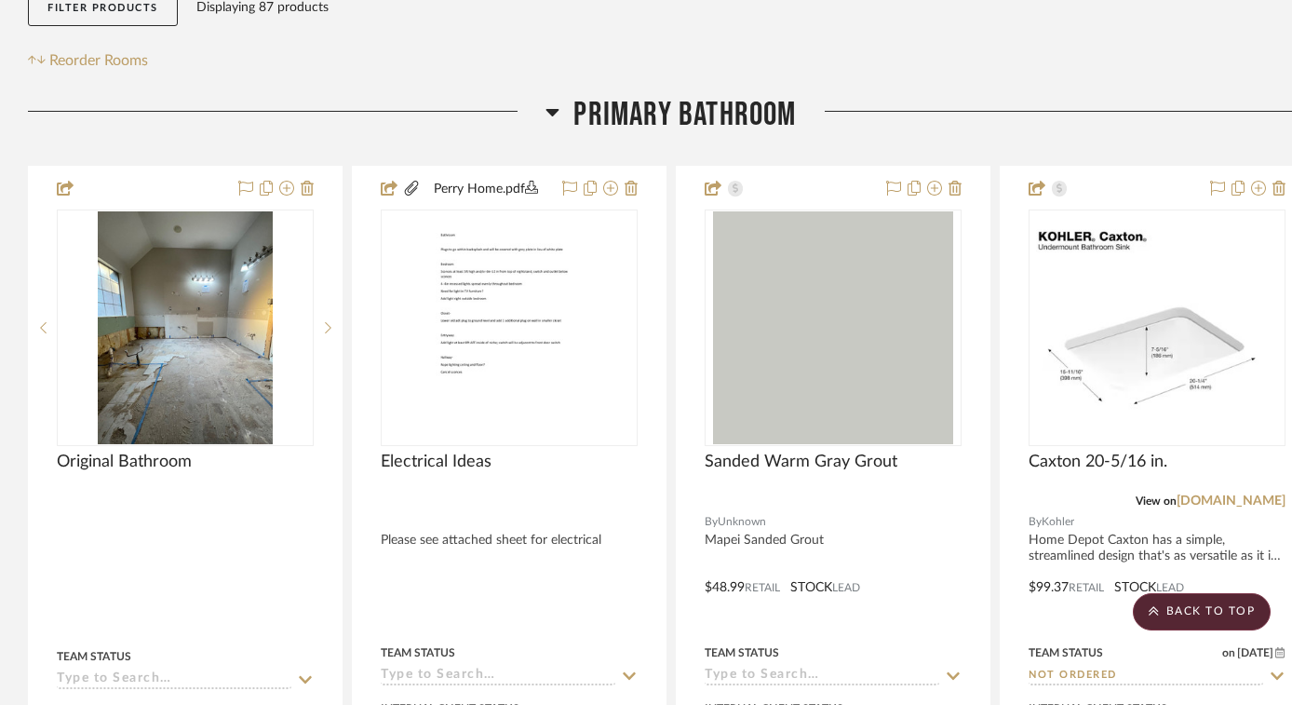
scroll to position [0, 0]
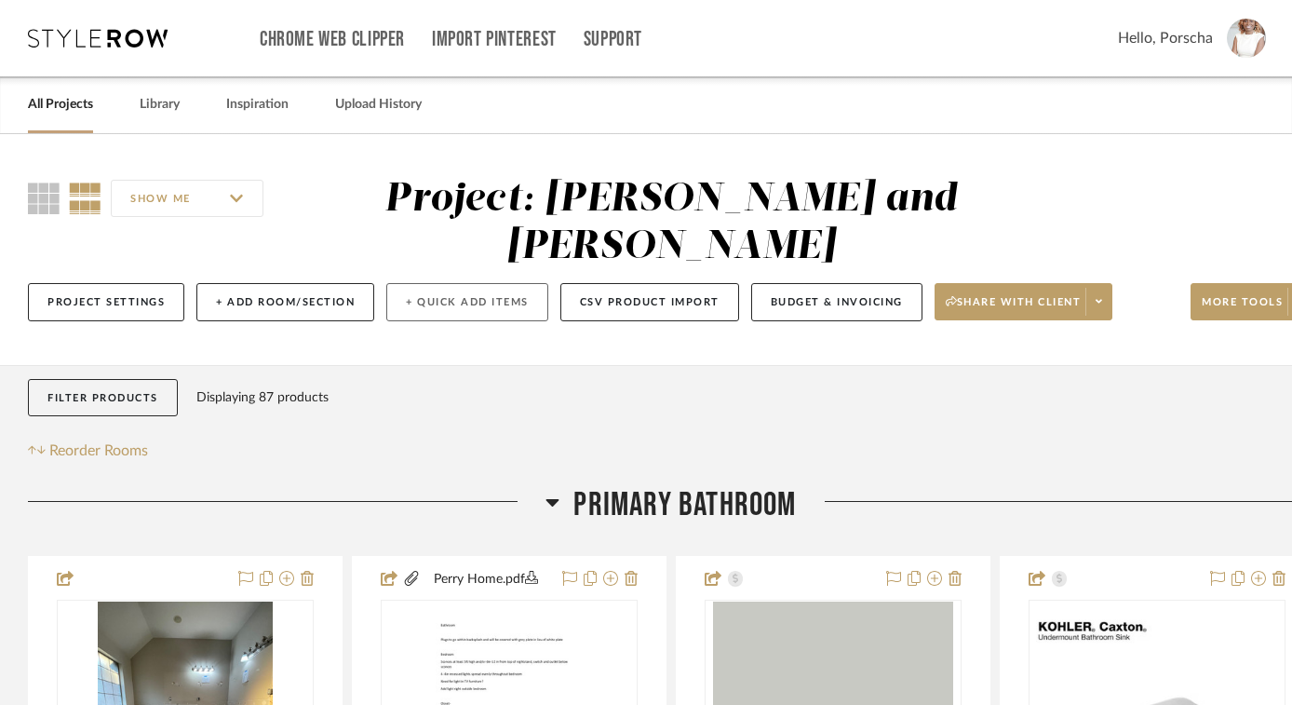
click at [439, 303] on button "+ Quick Add Items" at bounding box center [467, 302] width 162 height 38
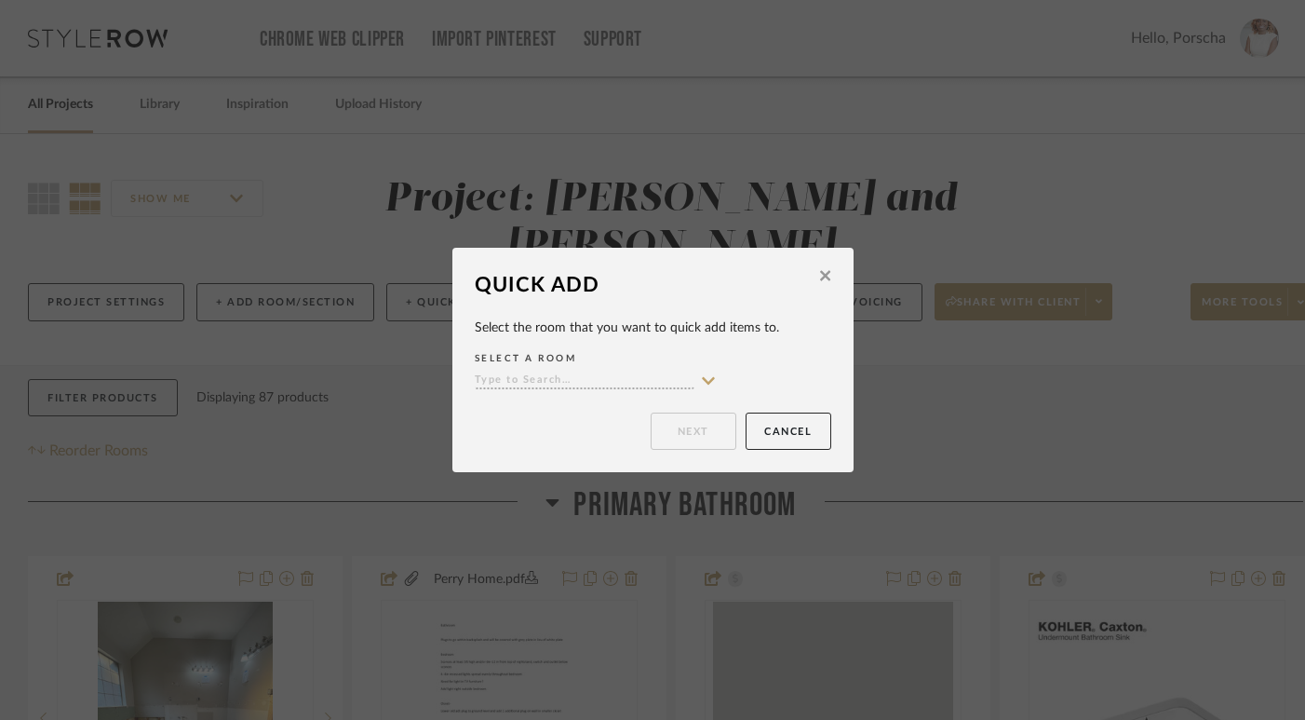
click at [830, 276] on button at bounding box center [825, 278] width 29 height 44
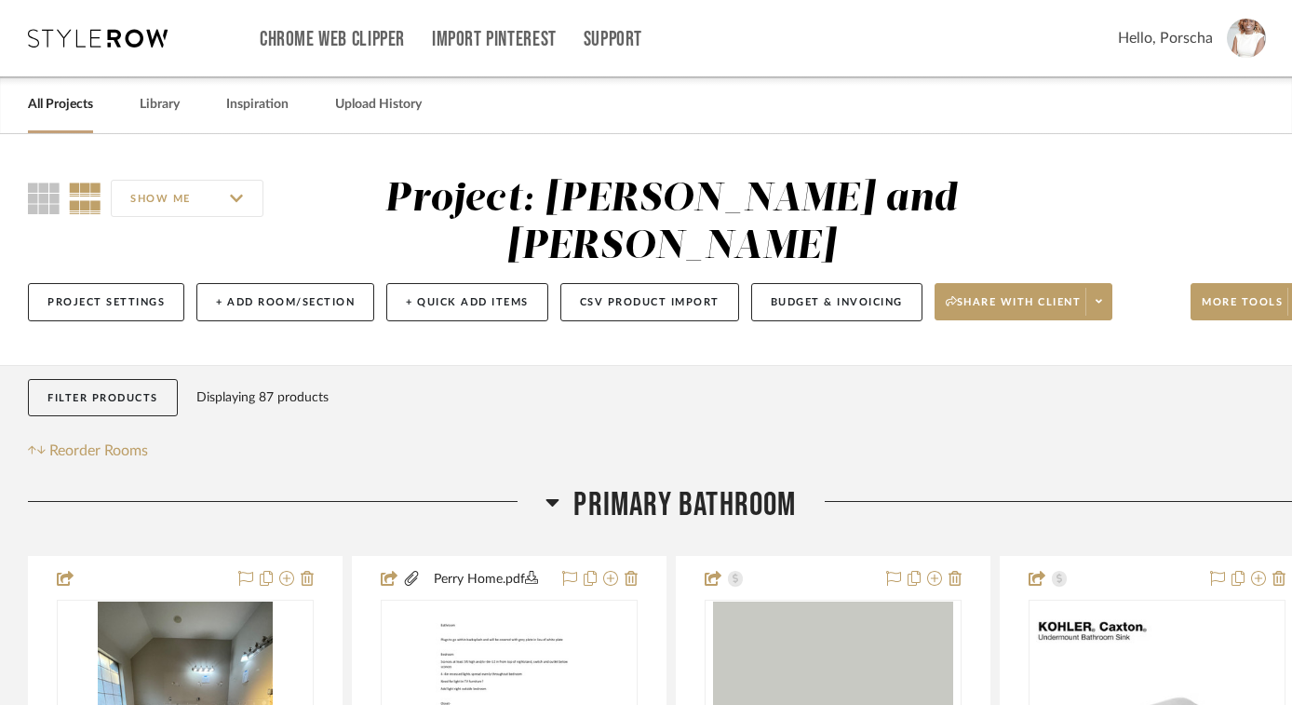
click at [95, 47] on div "Chrome Web Clipper Import Pinterest Support All Projects Library Inspiration Up…" at bounding box center [647, 38] width 1238 height 76
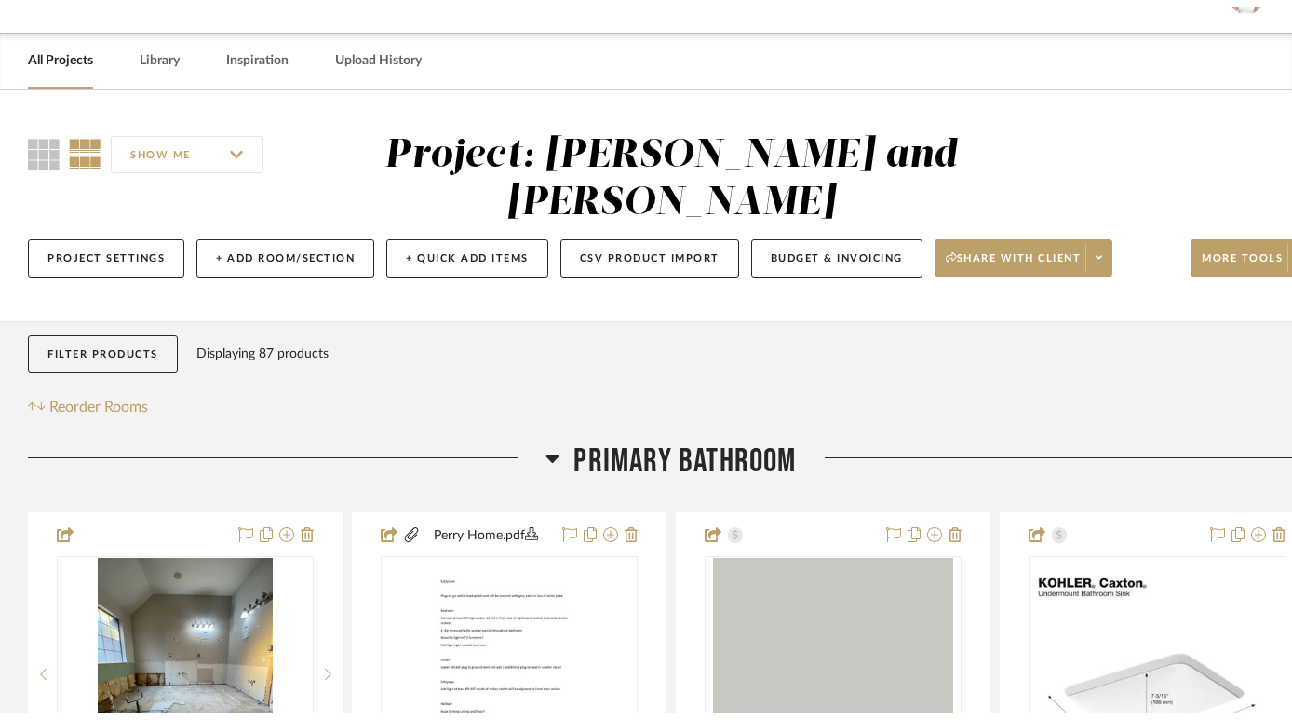
scroll to position [41, 0]
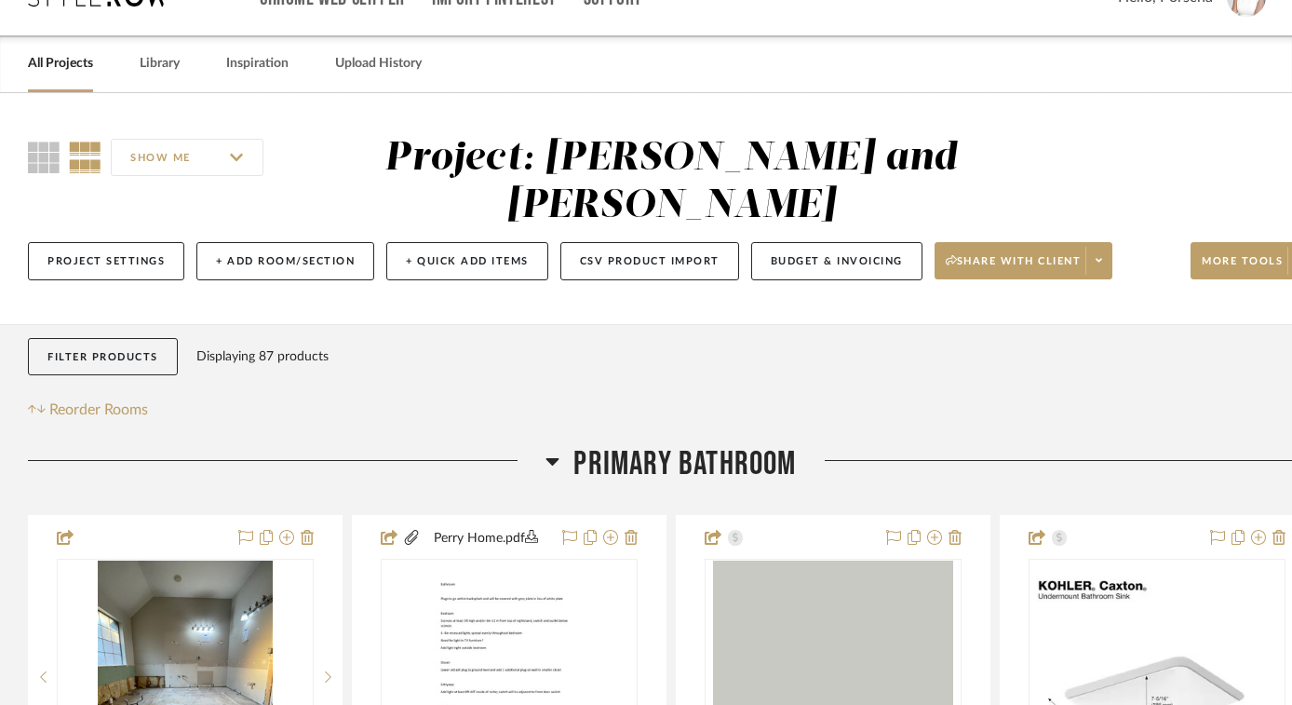
click at [61, 61] on link "All Projects" at bounding box center [60, 63] width 65 height 25
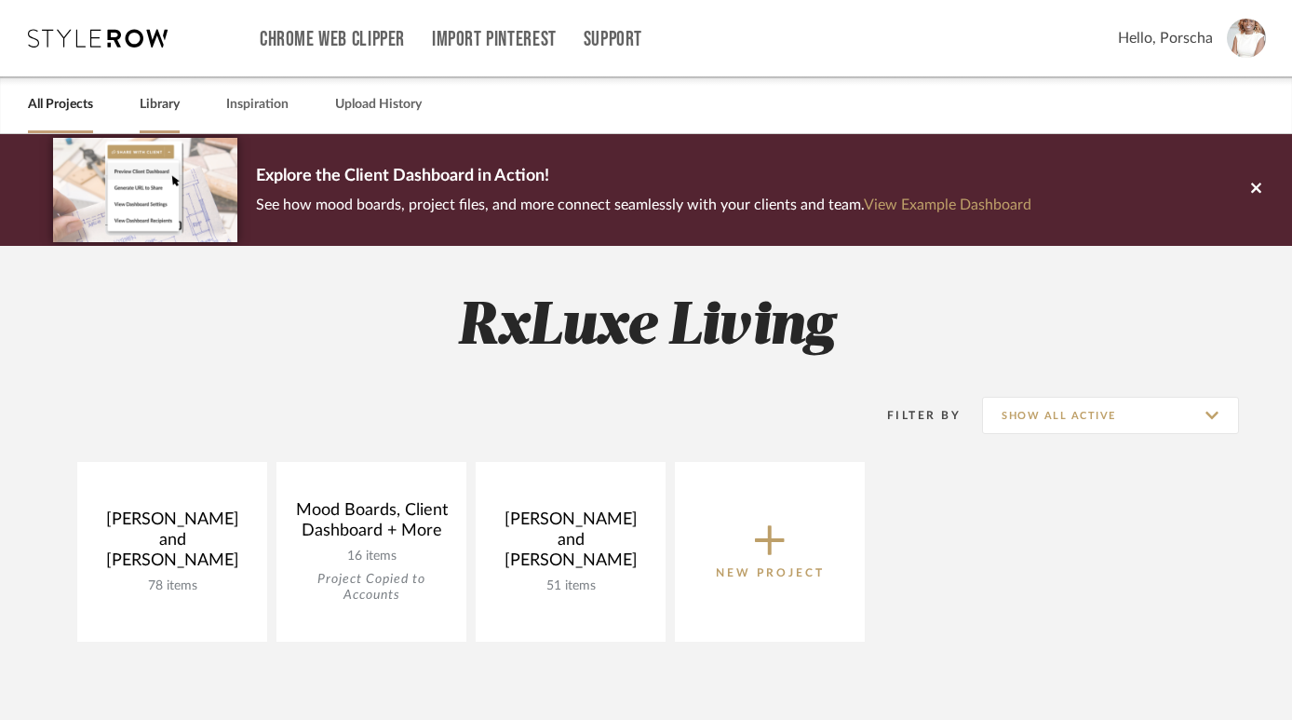
click at [155, 98] on link "Library" at bounding box center [160, 104] width 40 height 25
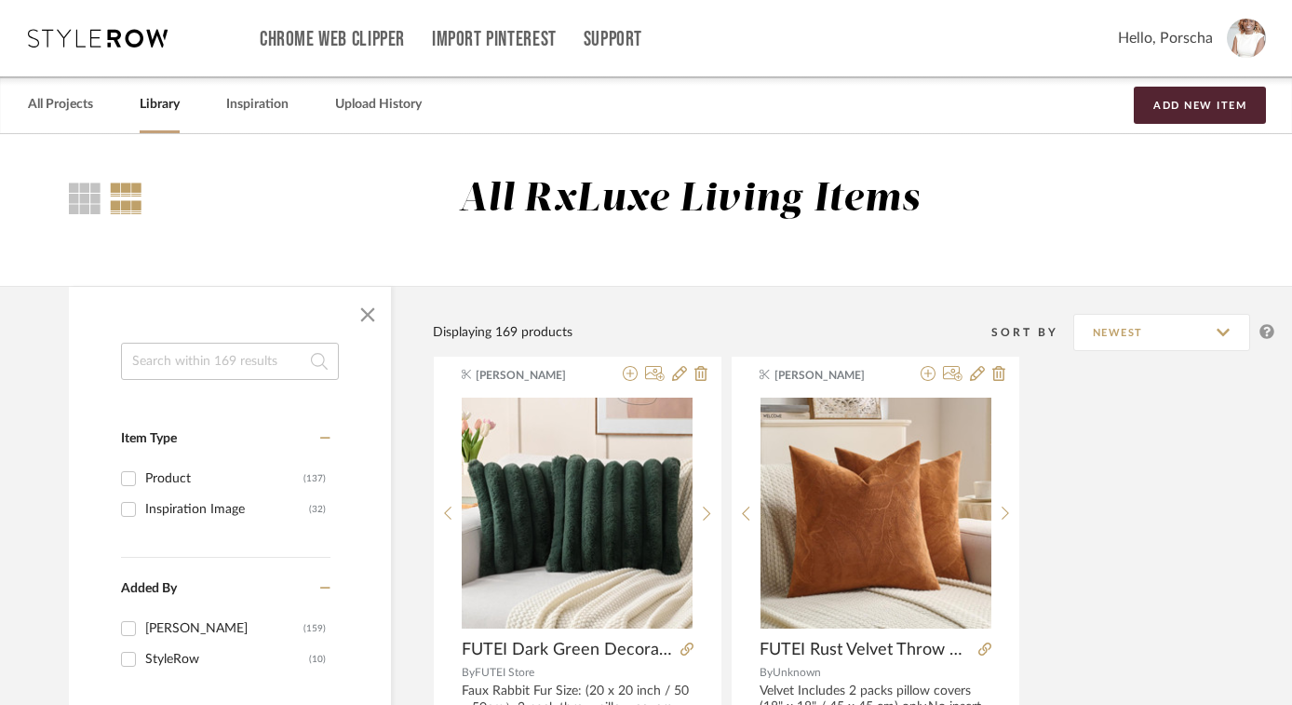
scroll to position [4, 0]
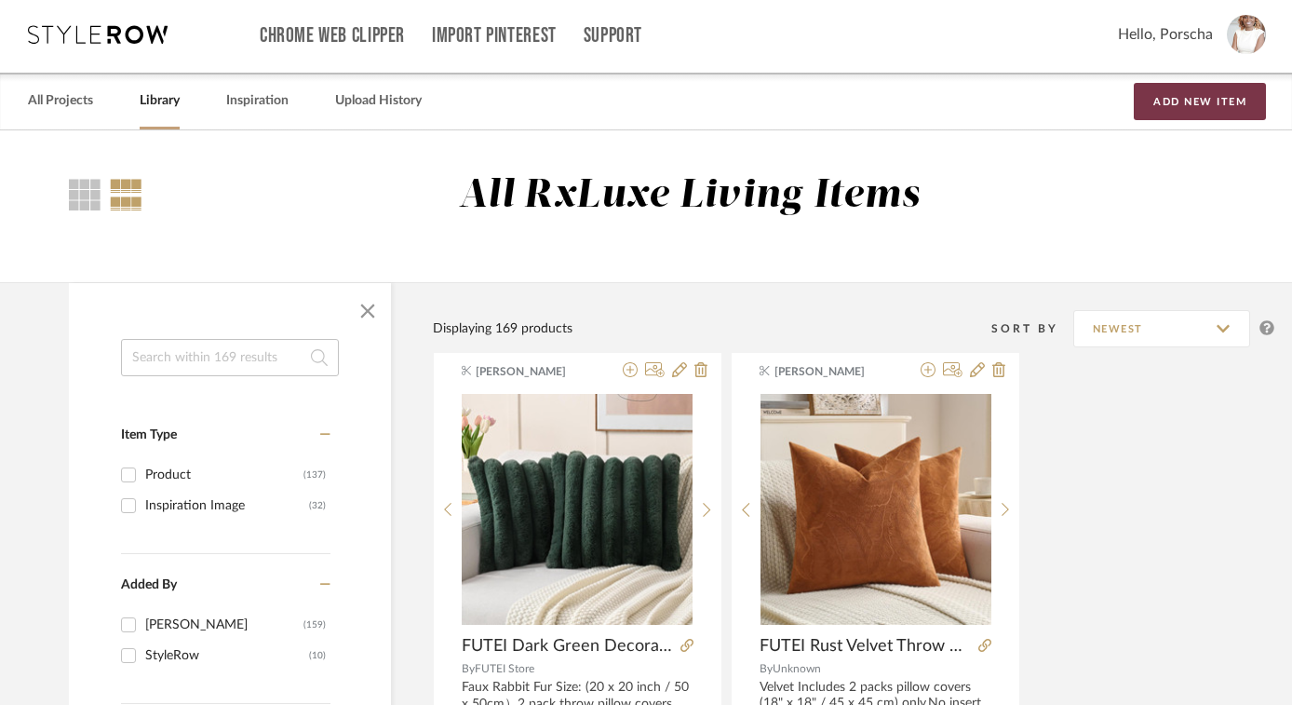
click at [1231, 100] on button "Add New Item" at bounding box center [1200, 101] width 132 height 37
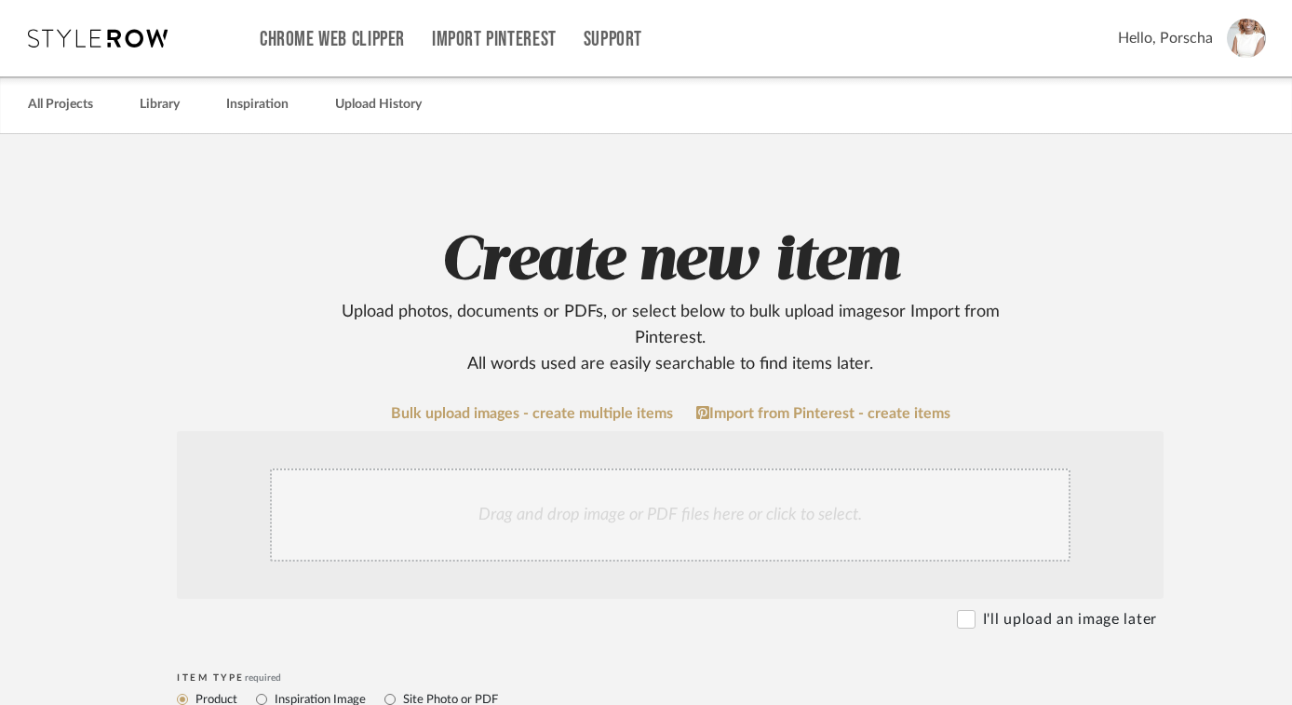
click at [585, 531] on div "Drag and drop image or PDF files here or click to select." at bounding box center [670, 514] width 801 height 93
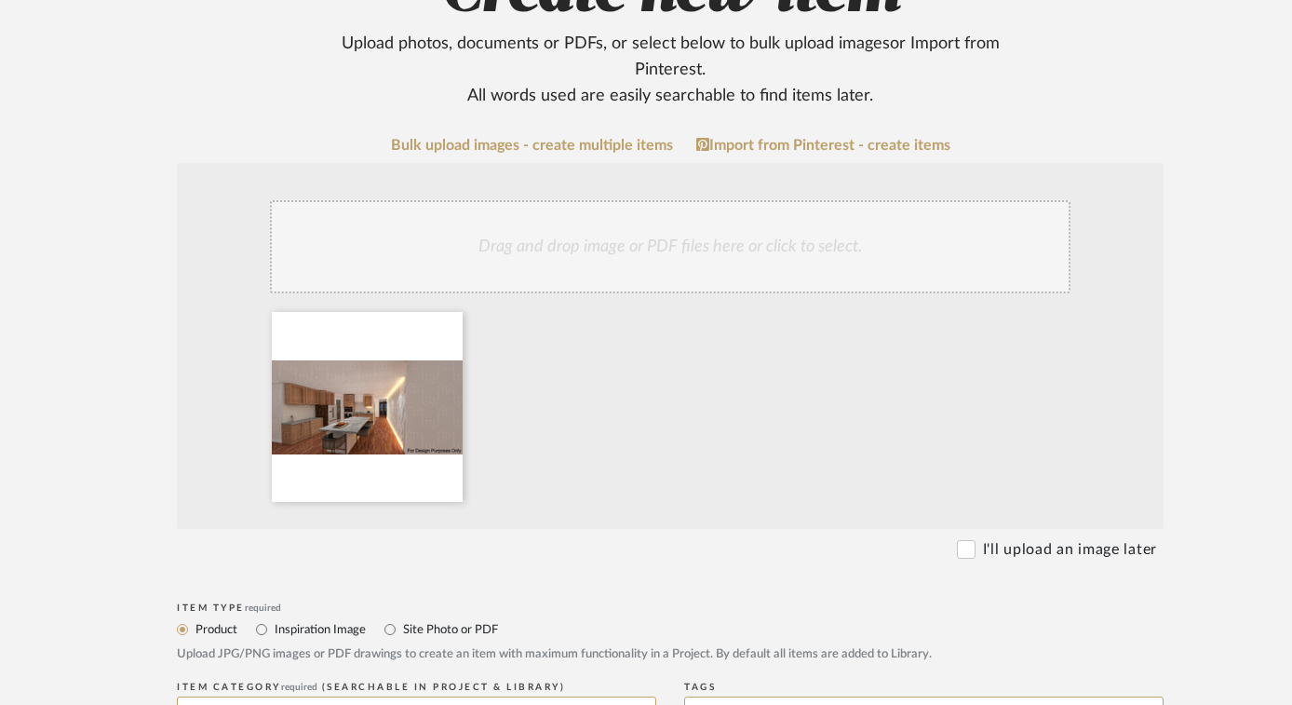
scroll to position [561, 0]
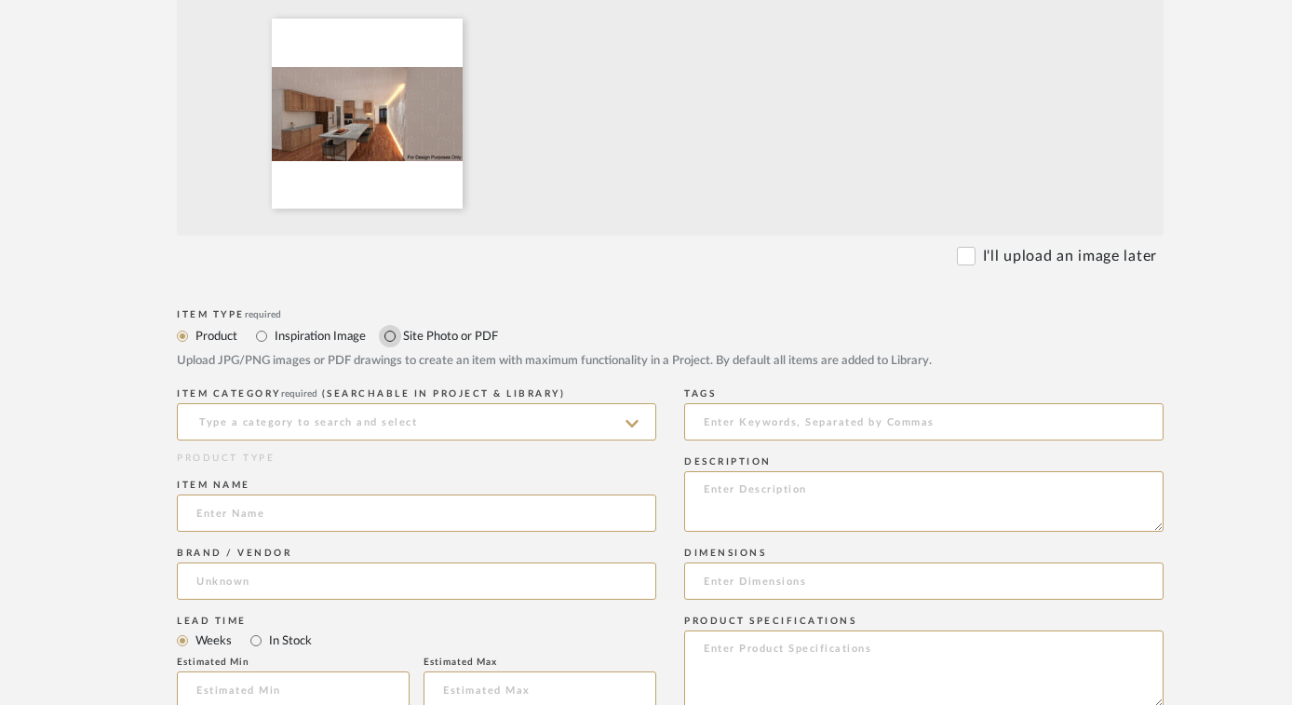
click at [388, 336] on input "Site Photo or PDF" at bounding box center [390, 336] width 22 height 22
radio input "true"
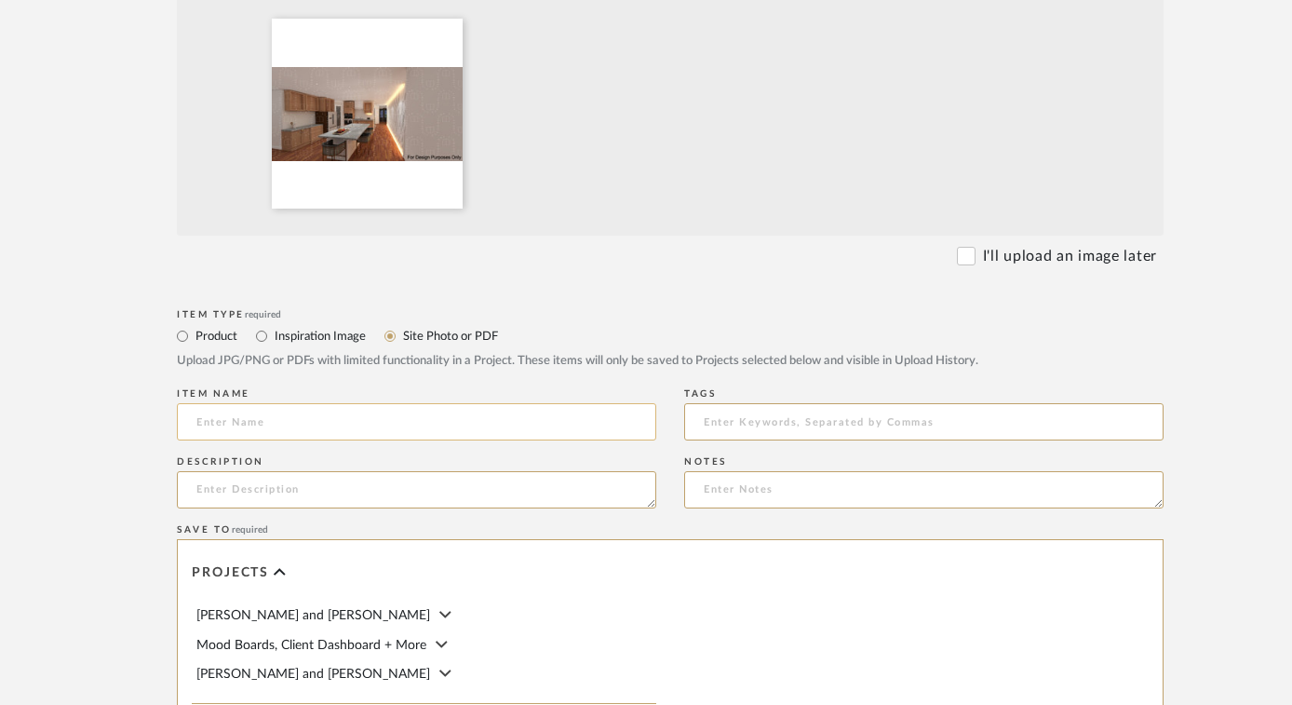
click at [257, 427] on input at bounding box center [417, 421] width 480 height 37
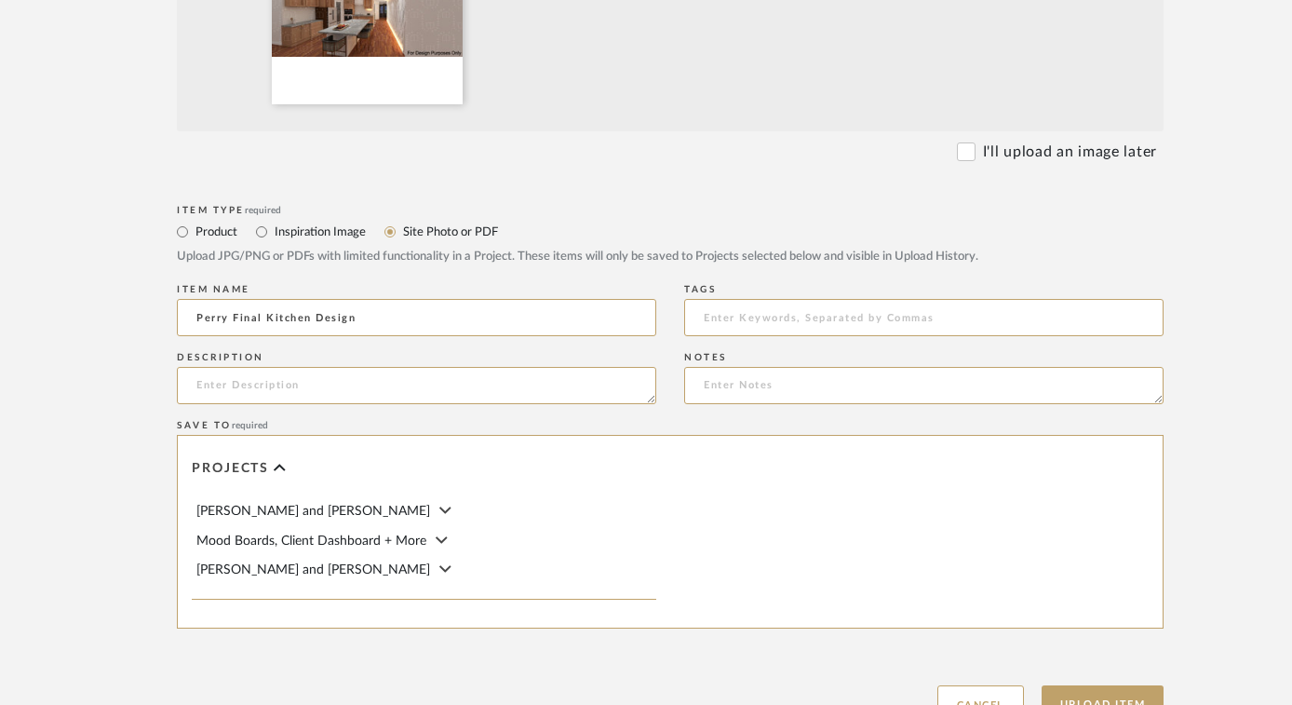
scroll to position [684, 0]
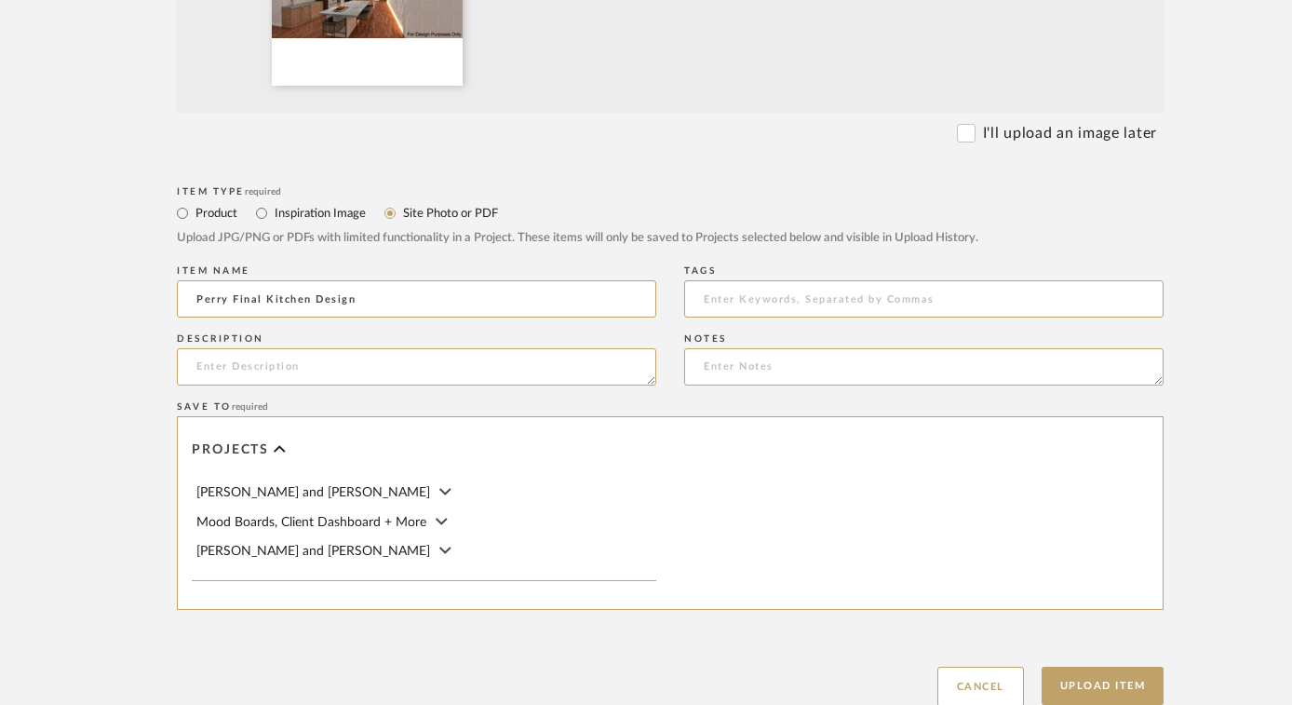
type input "Perry Final Kitchen Design"
click at [329, 494] on span "[PERSON_NAME] and [PERSON_NAME]" at bounding box center [313, 492] width 234 height 13
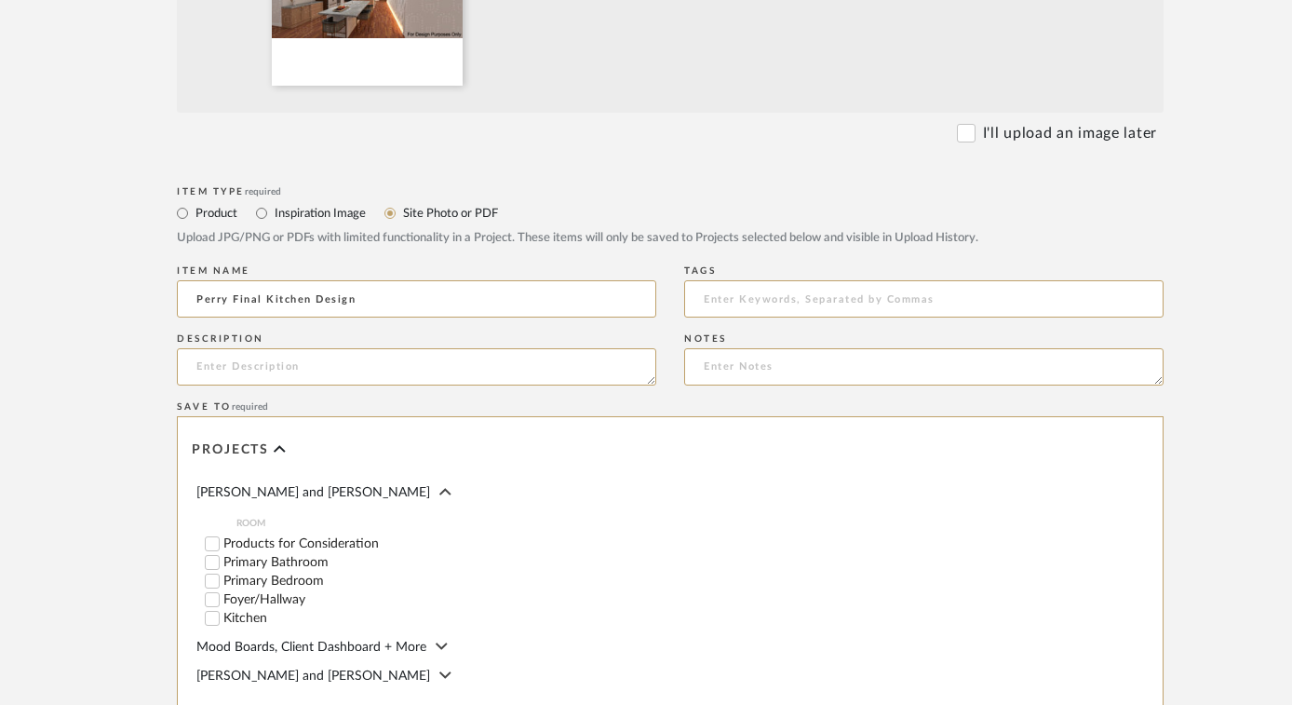
click at [212, 618] on input "Kitchen" at bounding box center [212, 618] width 19 height 19
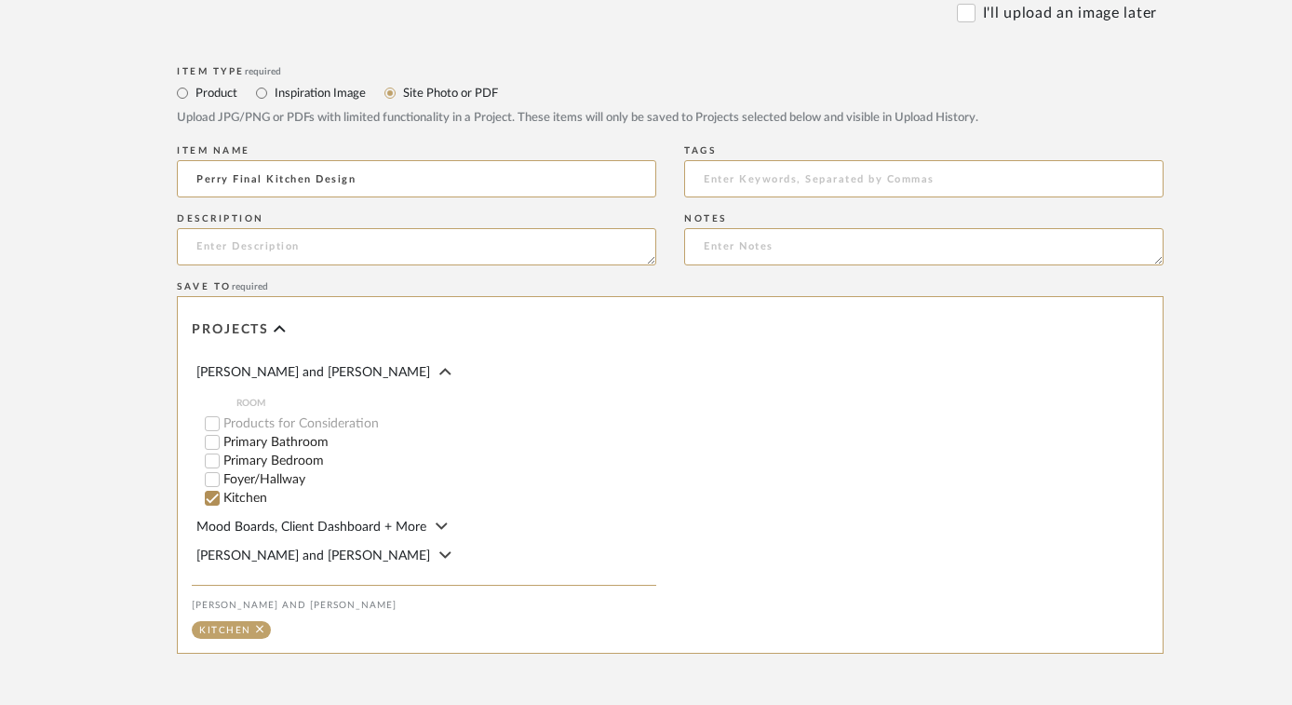
scroll to position [908, 0]
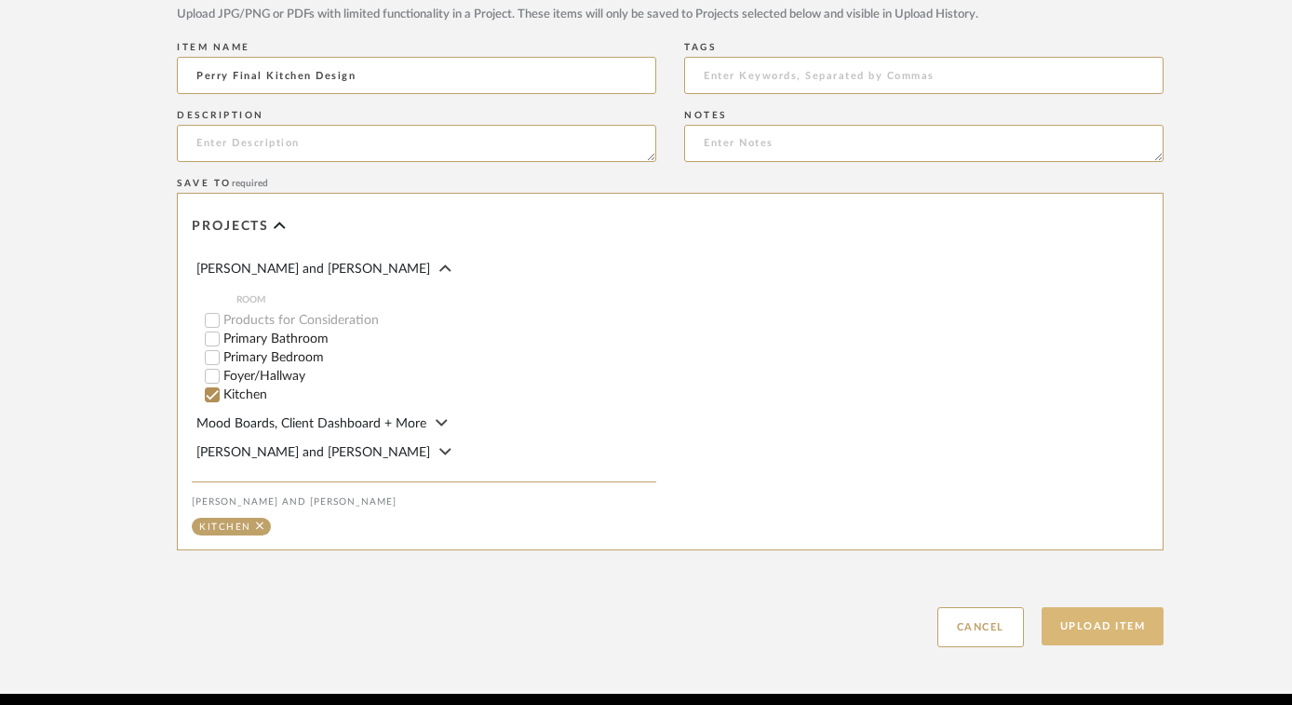
click at [1081, 627] on button "Upload Item" at bounding box center [1103, 626] width 123 height 38
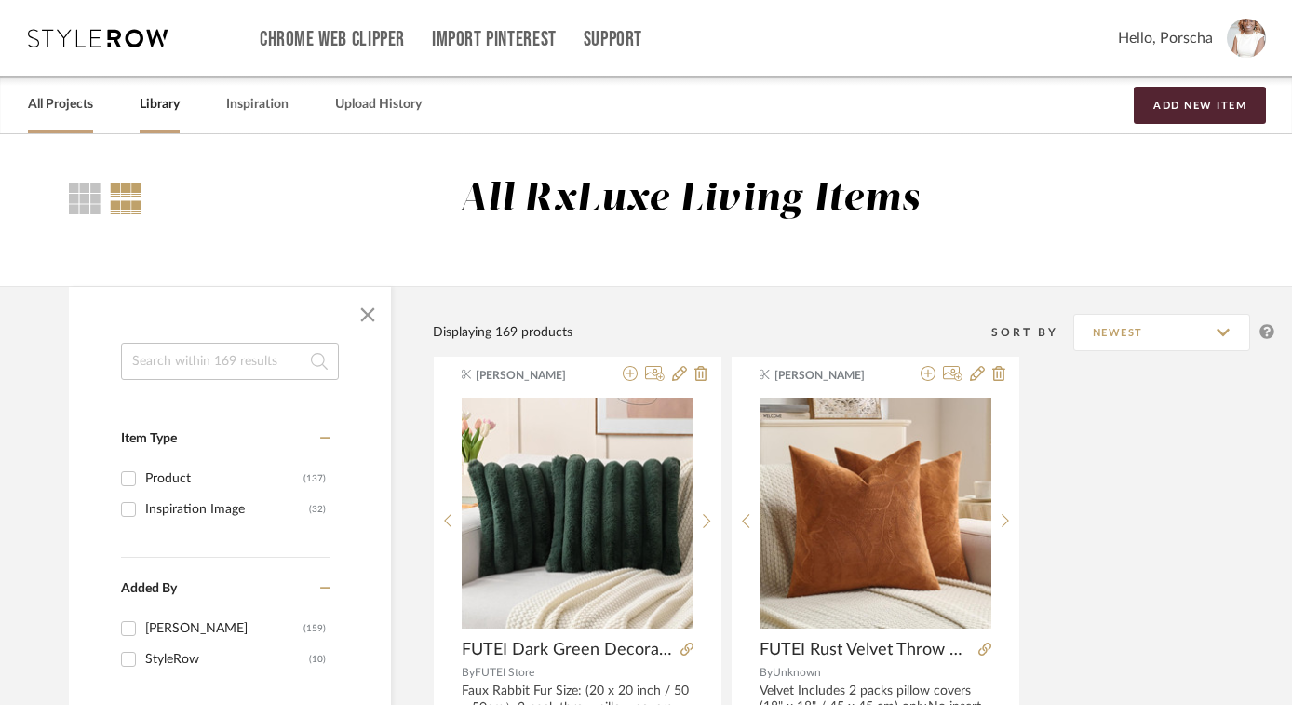
click at [78, 96] on link "All Projects" at bounding box center [60, 104] width 65 height 25
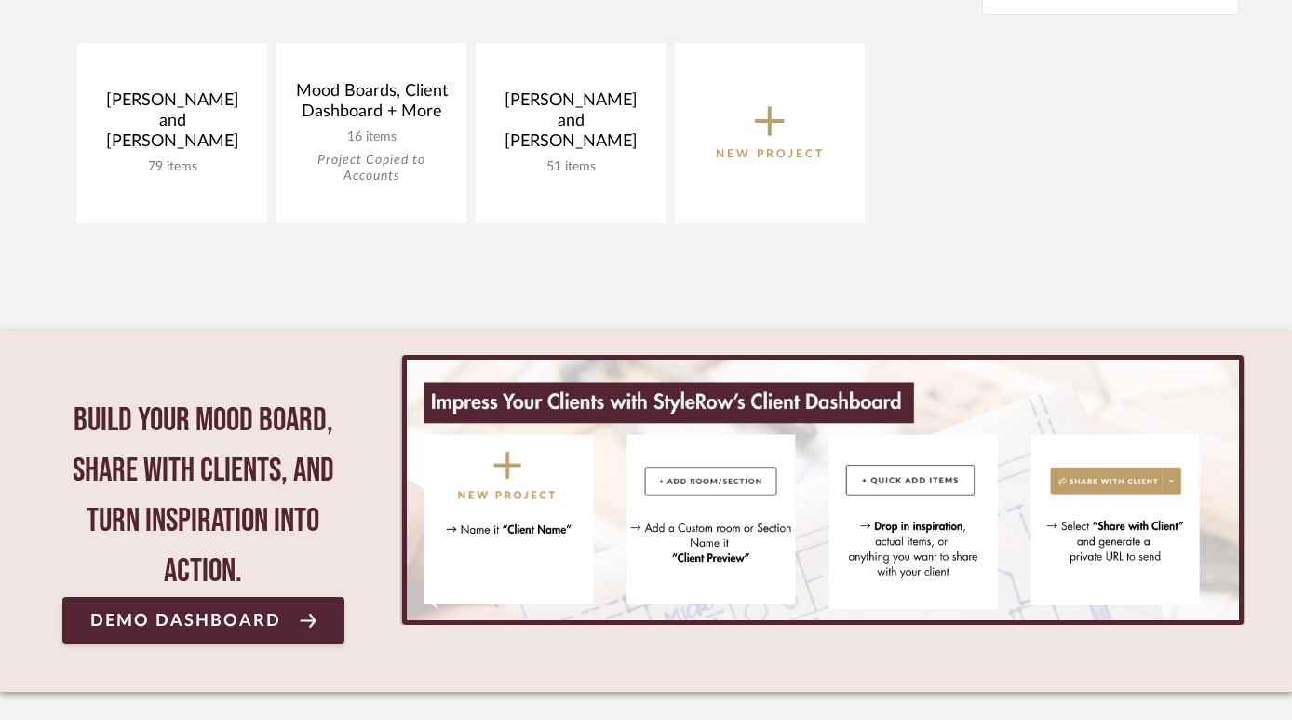
scroll to position [399, 0]
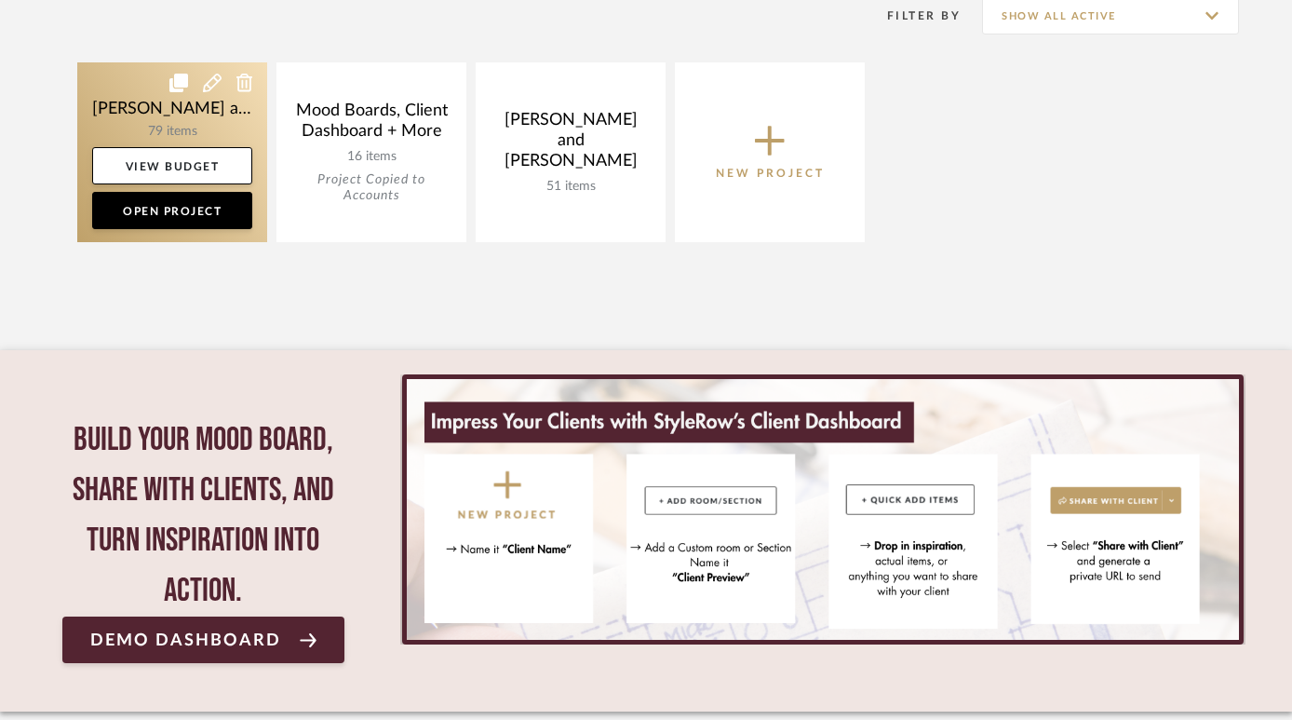
click at [162, 114] on link at bounding box center [172, 152] width 190 height 180
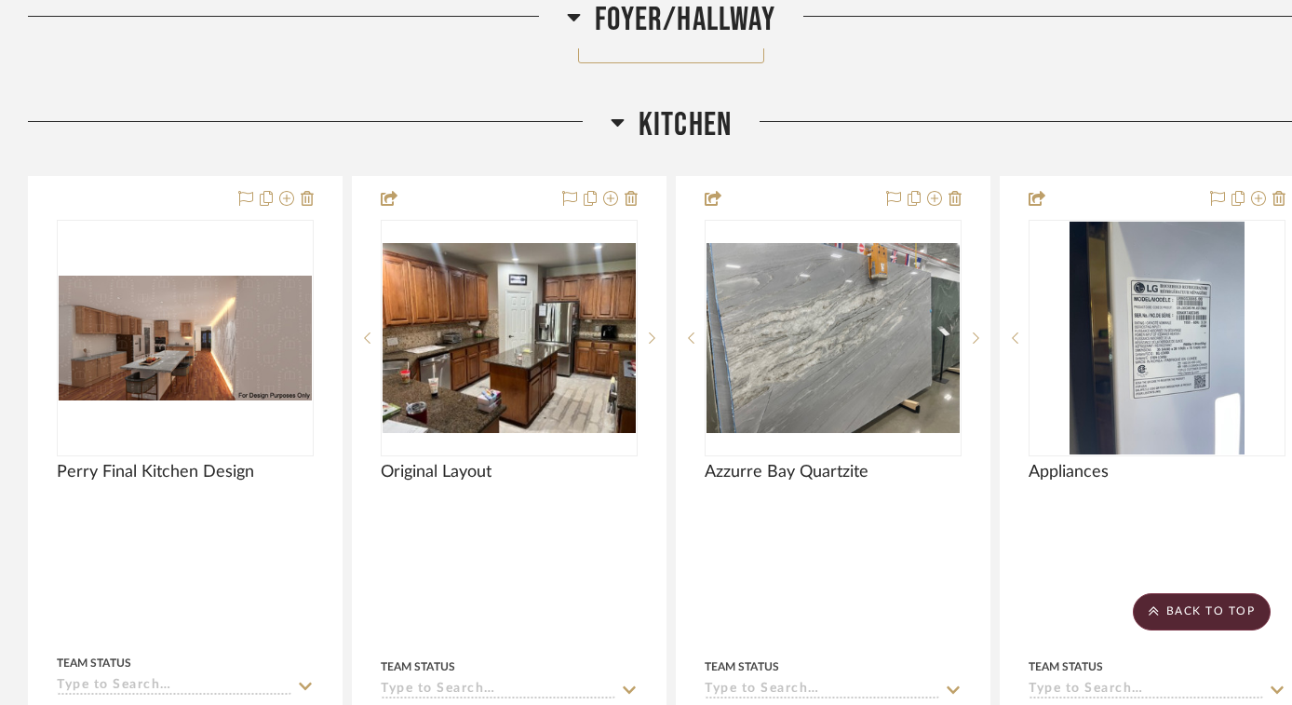
scroll to position [3360, 0]
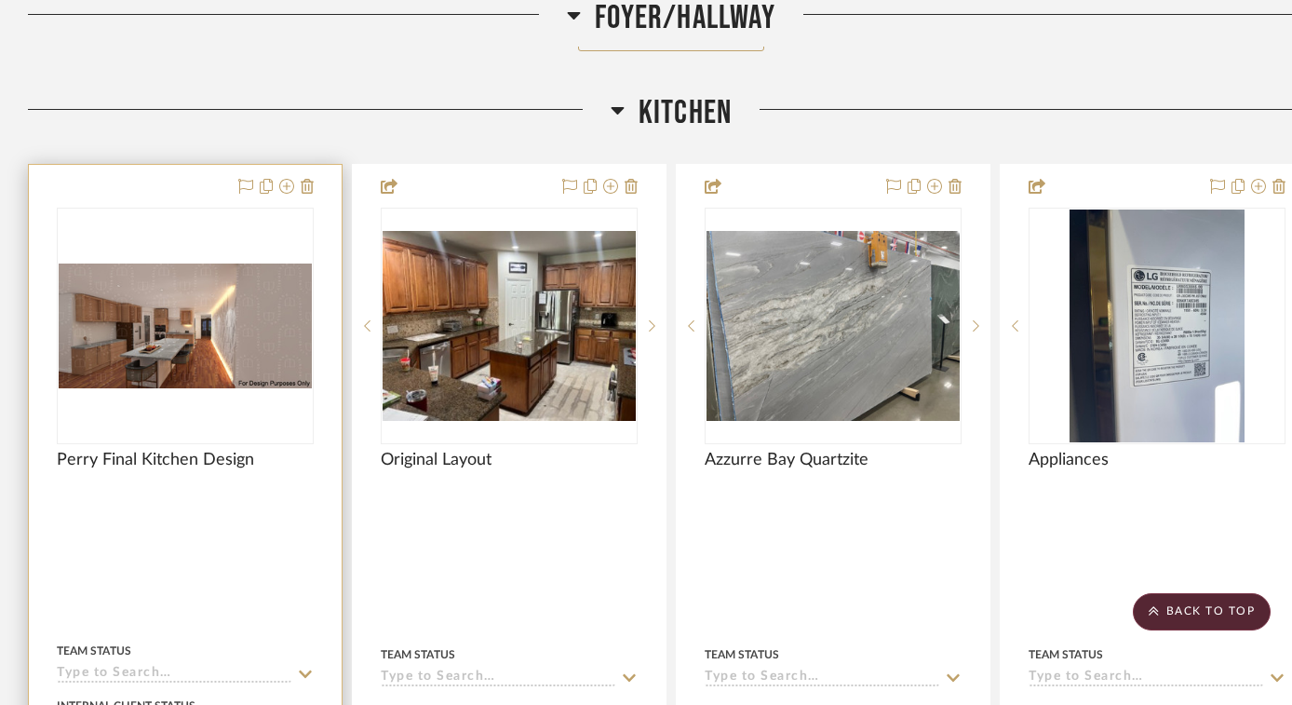
click at [166, 175] on div at bounding box center [185, 574] width 313 height 818
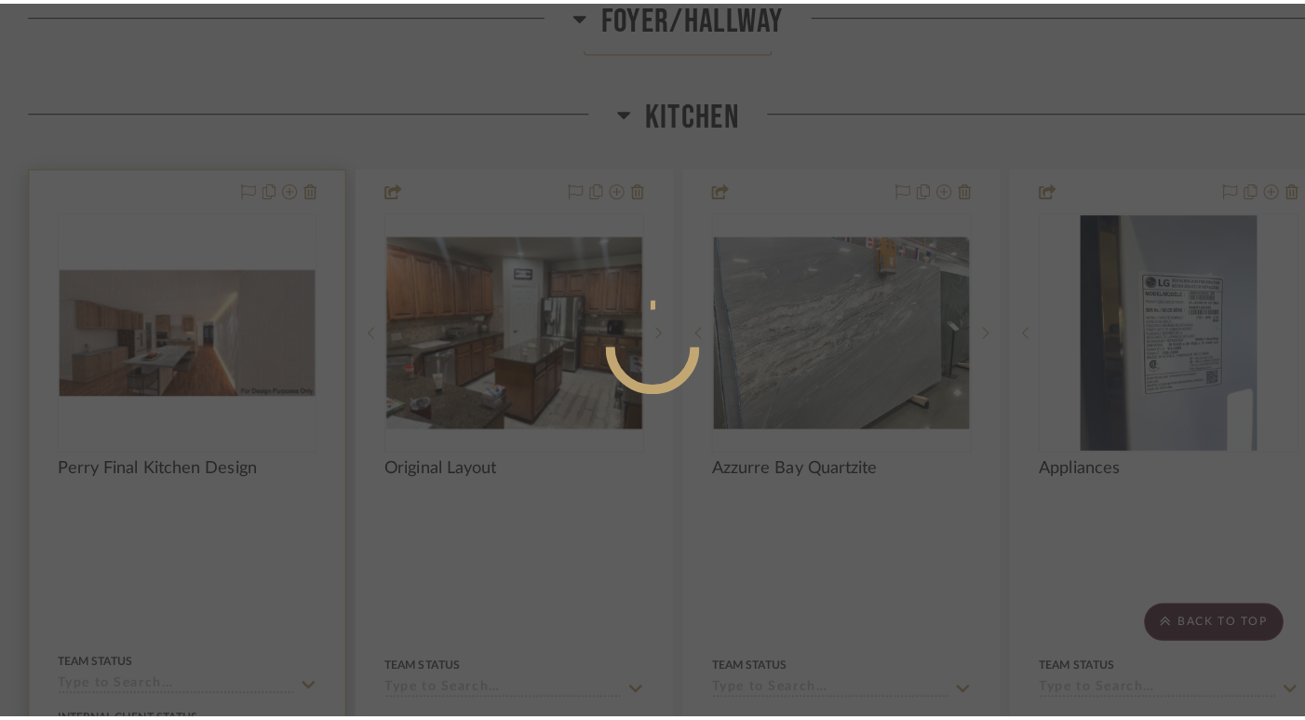
scroll to position [0, 0]
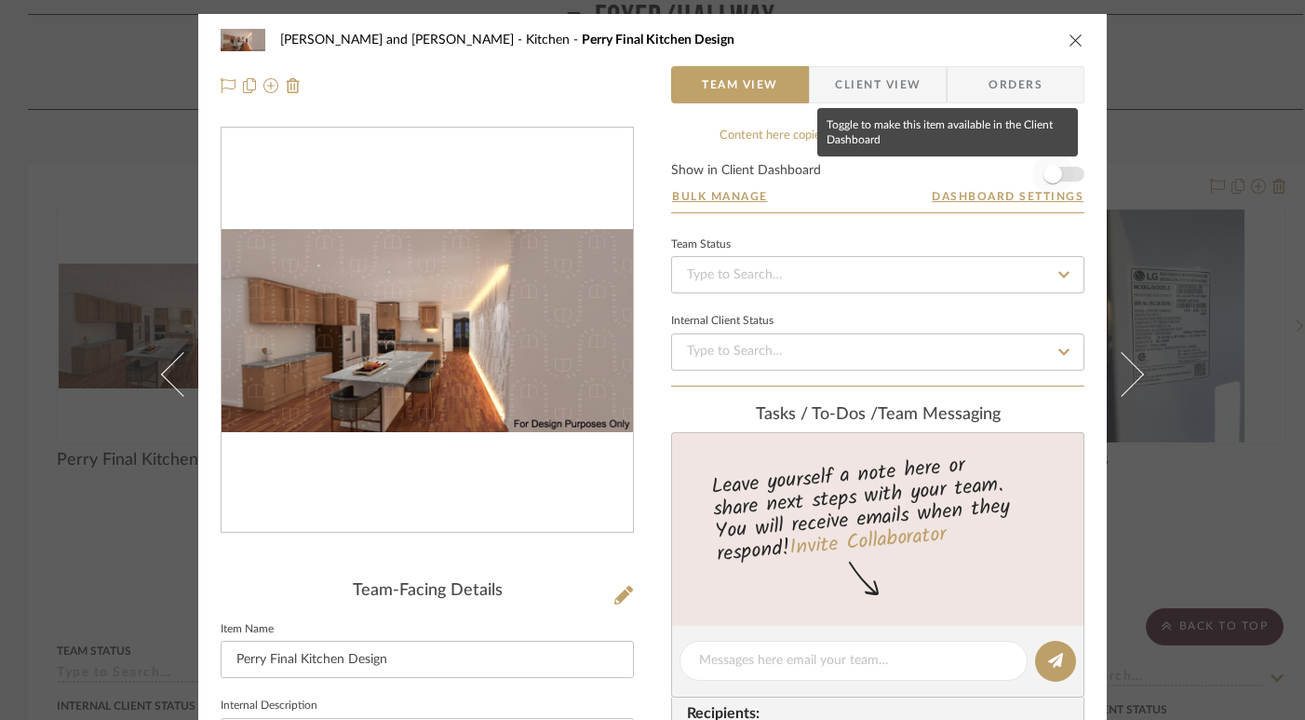
click at [1049, 174] on span "button" at bounding box center [1053, 174] width 19 height 19
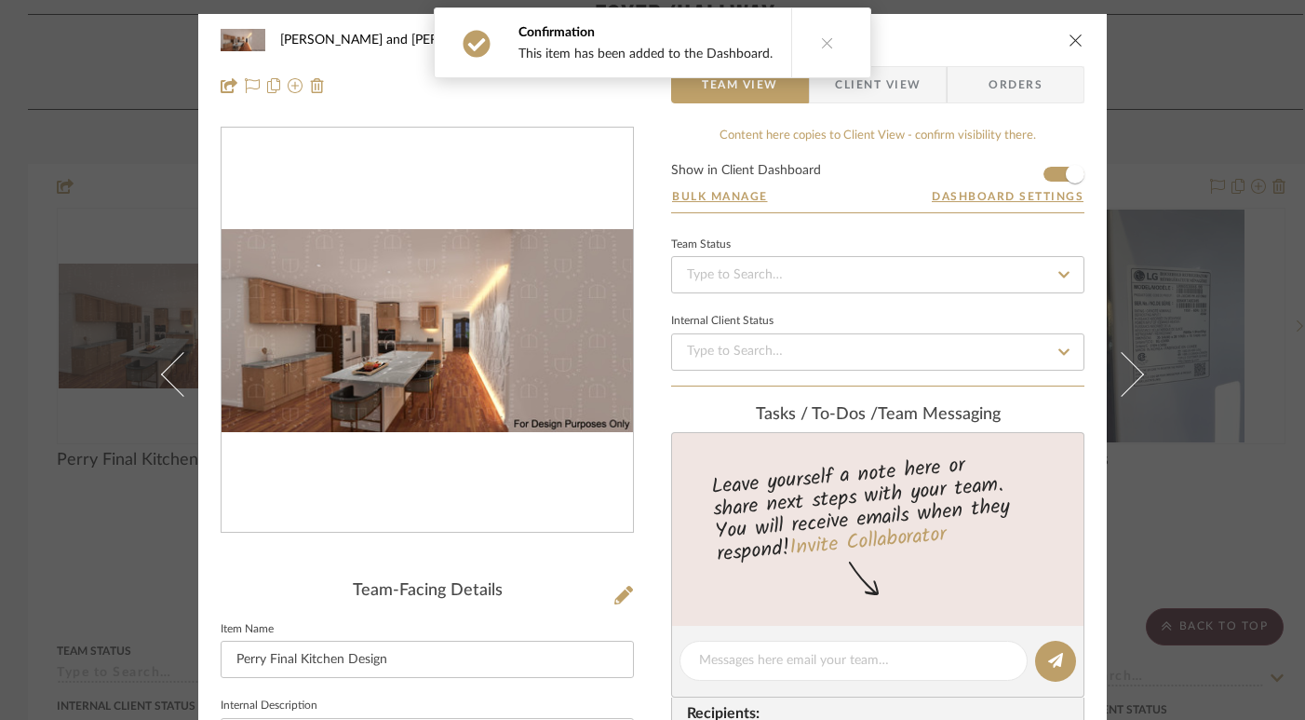
click at [824, 42] on icon at bounding box center [827, 42] width 13 height 13
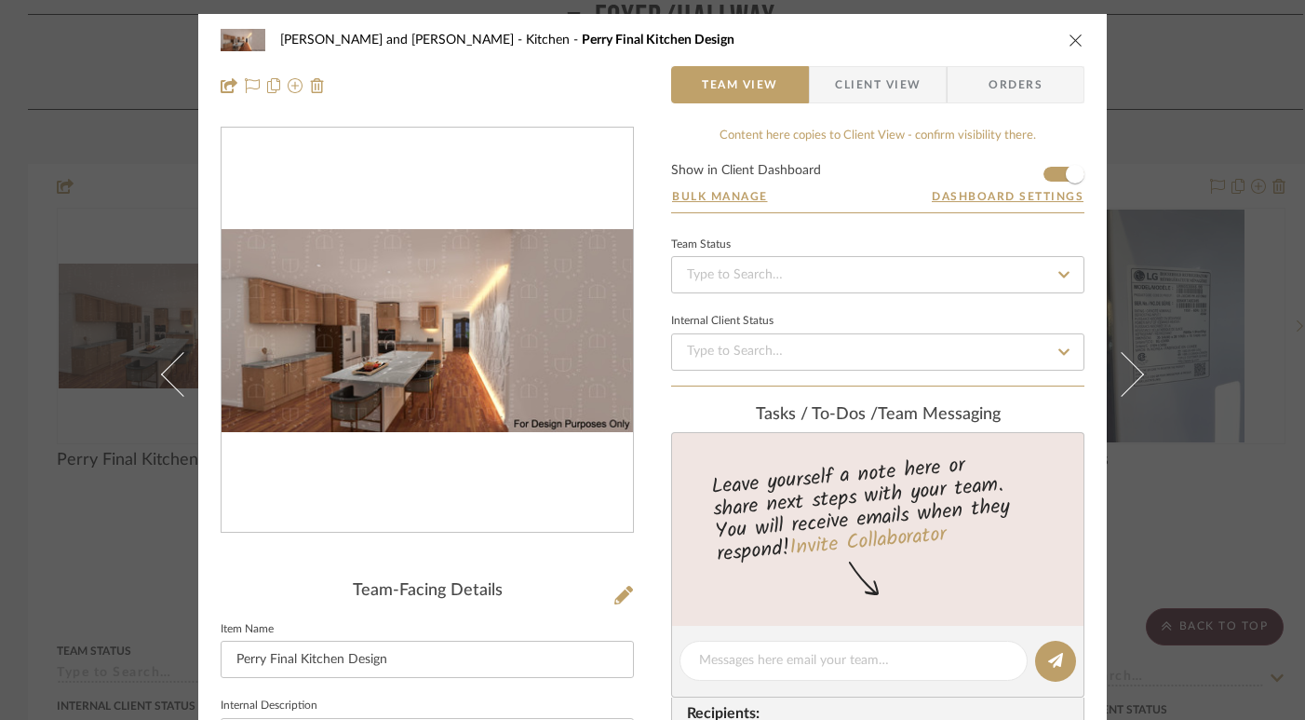
click at [1070, 47] on button "close" at bounding box center [1076, 40] width 17 height 17
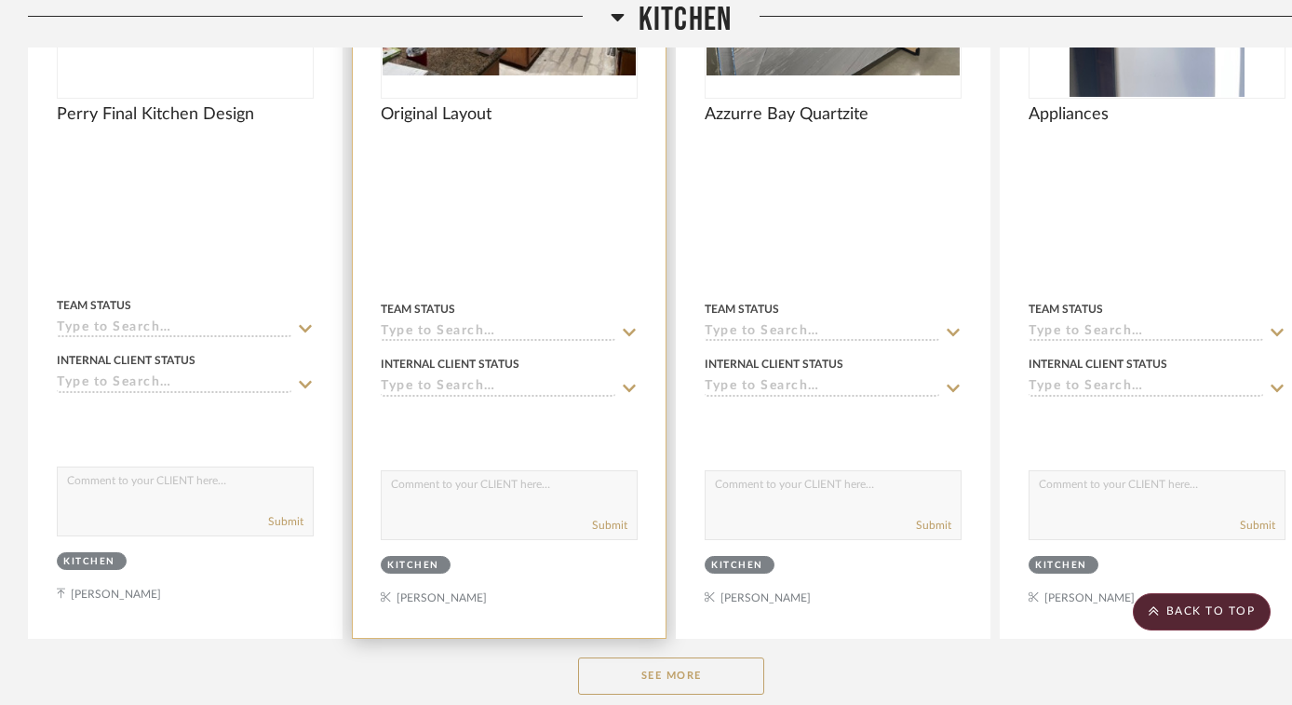
scroll to position [3830, 0]
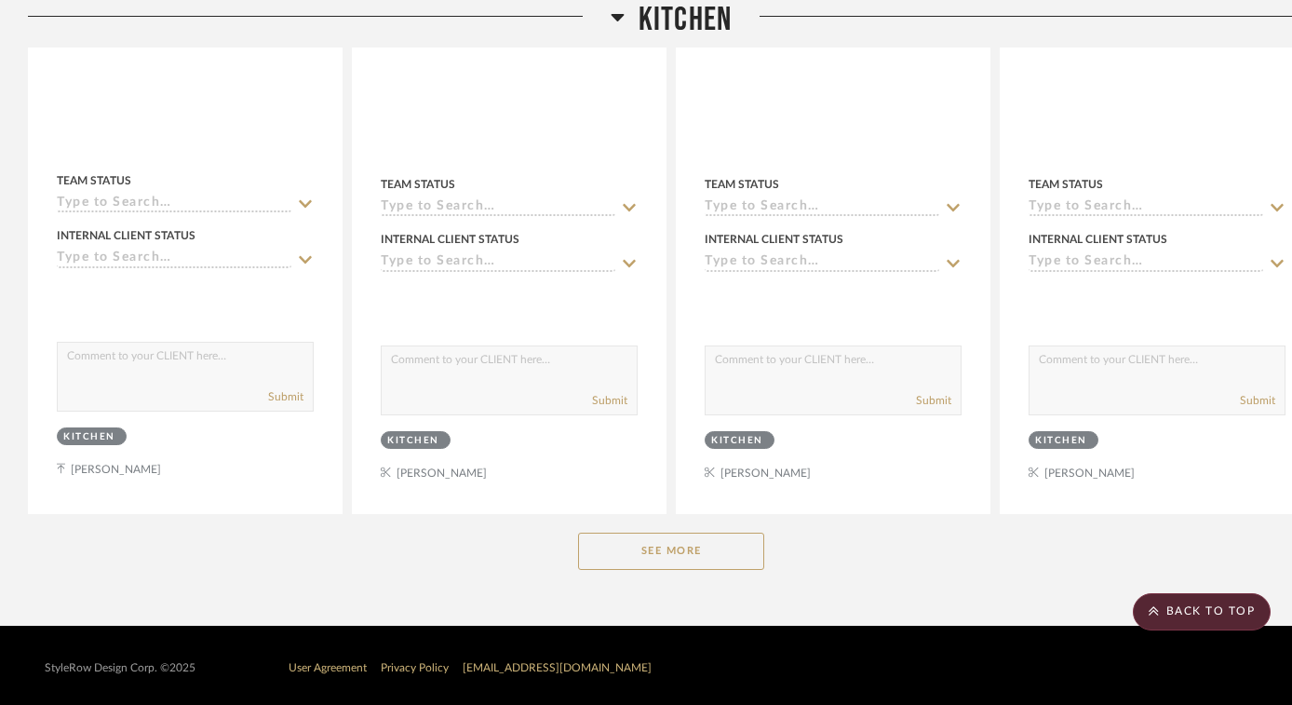
click at [642, 547] on button "See More" at bounding box center [671, 551] width 186 height 37
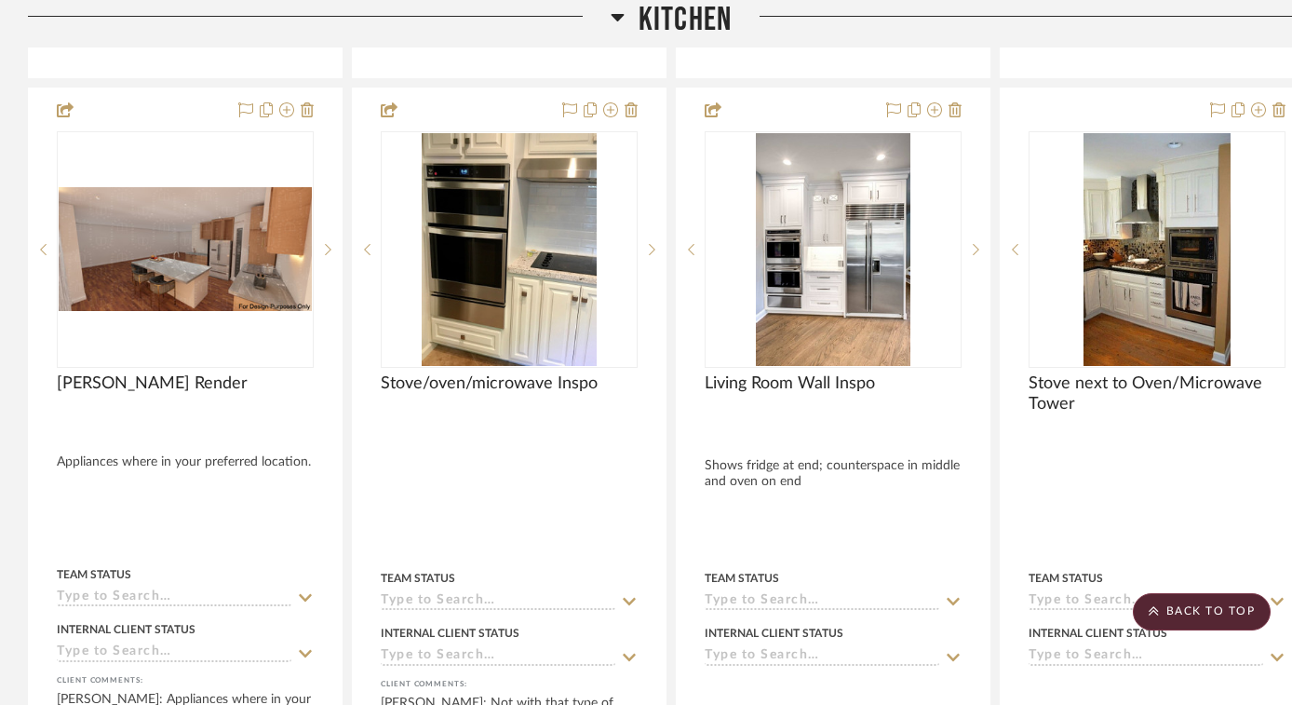
scroll to position [4260, 0]
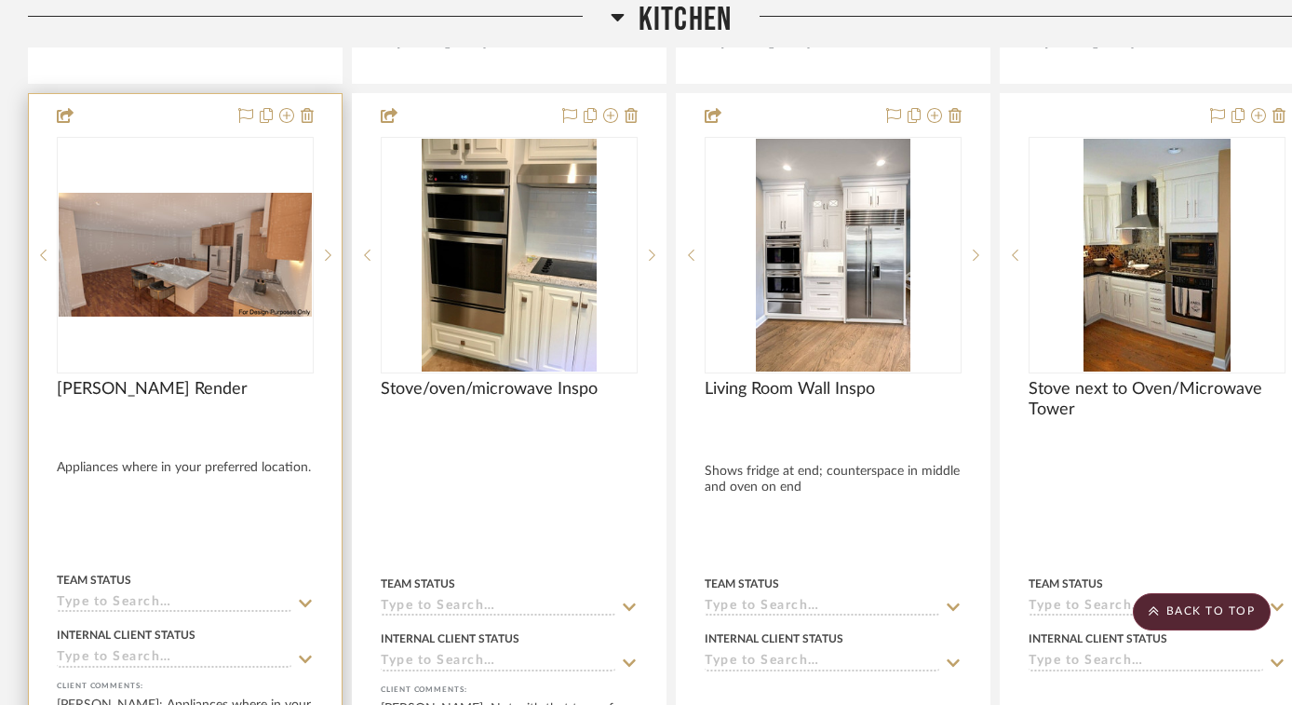
click at [240, 399] on div "[PERSON_NAME] Render" at bounding box center [185, 399] width 257 height 41
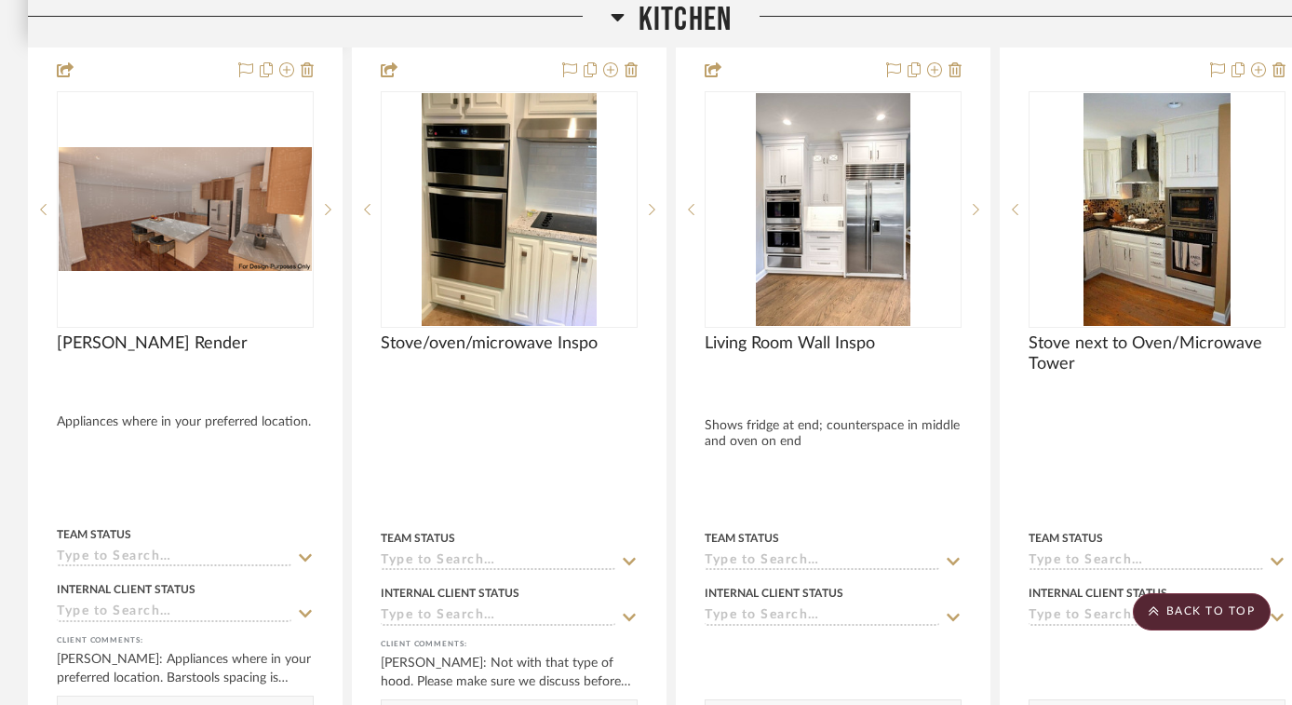
scroll to position [4317, 0]
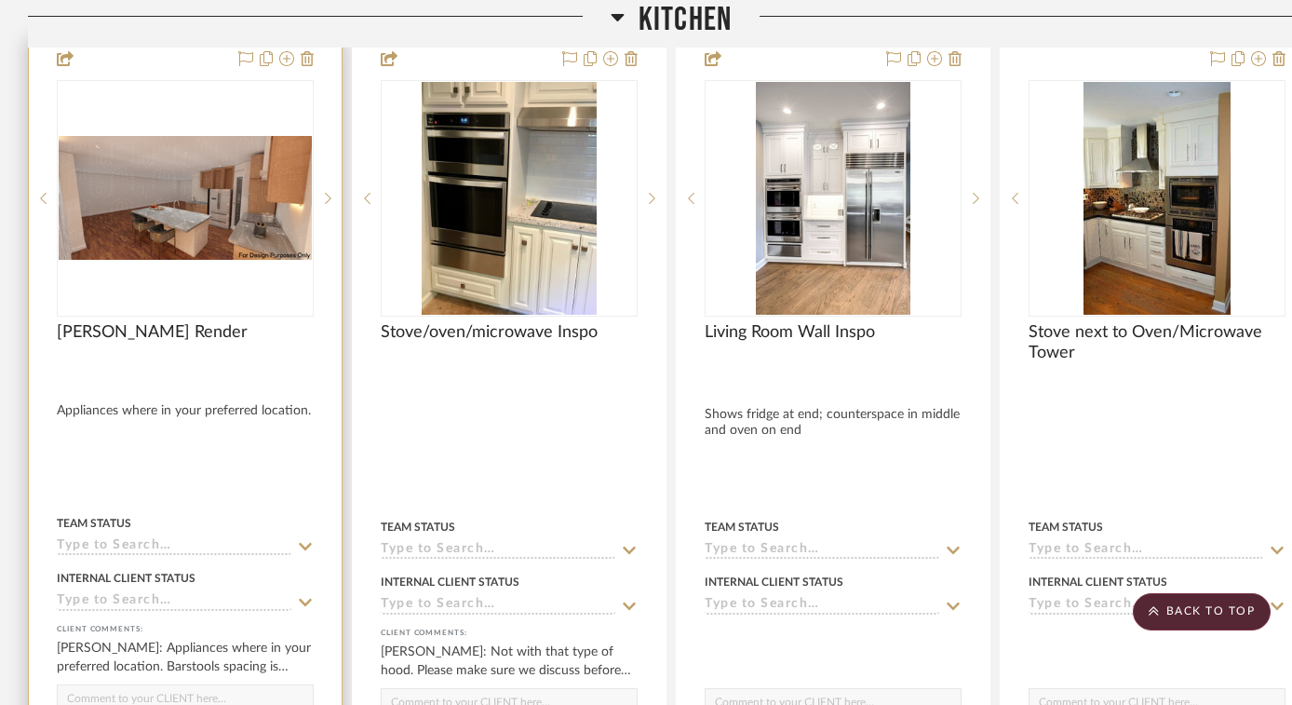
click at [287, 363] on div at bounding box center [185, 371] width 257 height 17
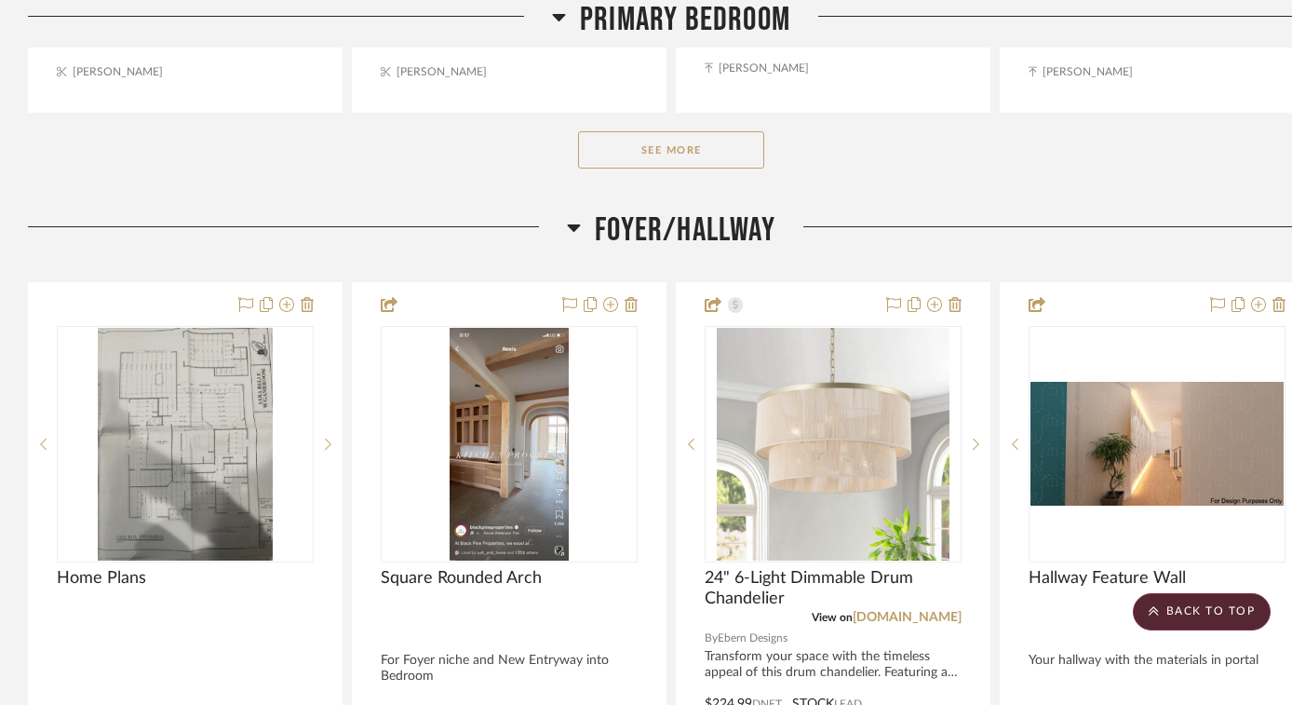
scroll to position [2245, 0]
